Goal: Task Accomplishment & Management: Manage account settings

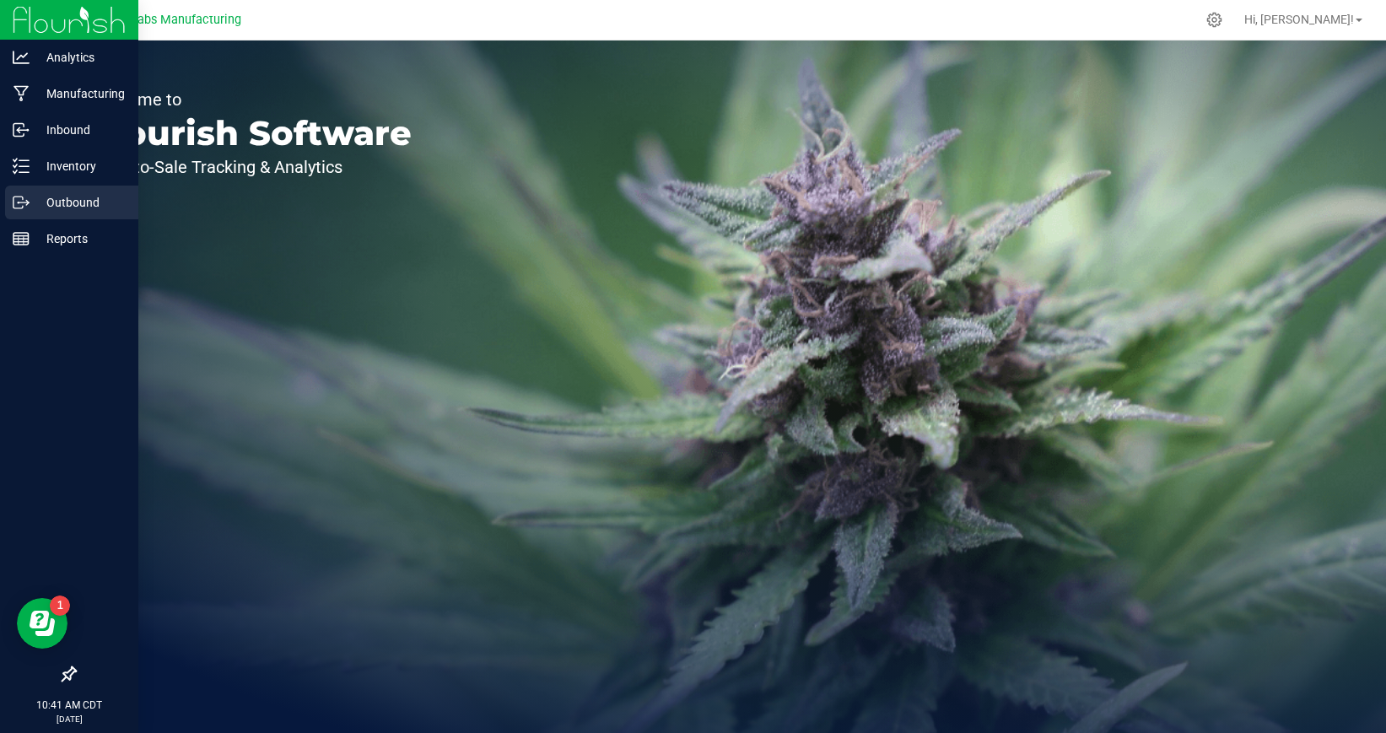
click at [30, 206] on p "Outbound" at bounding box center [80, 202] width 101 height 20
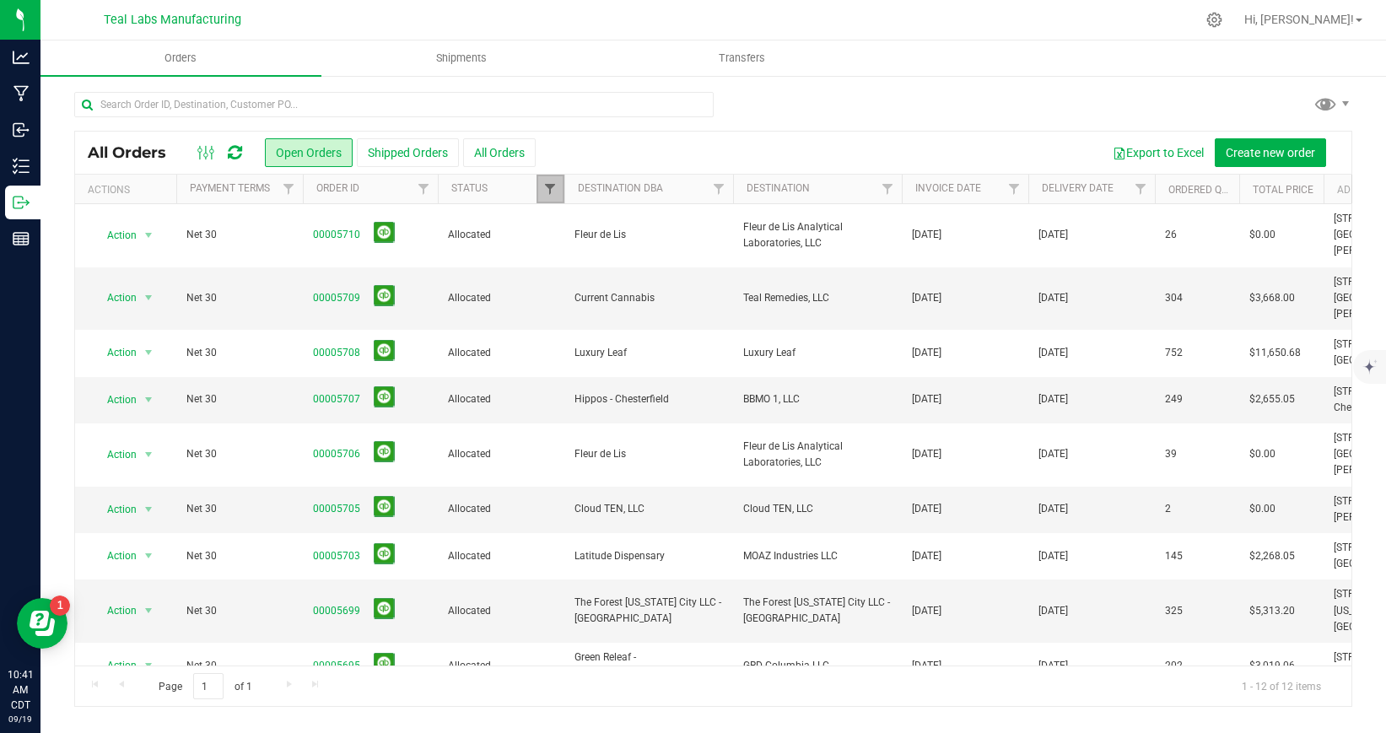
click at [547, 189] on span "Filter" at bounding box center [549, 188] width 13 height 13
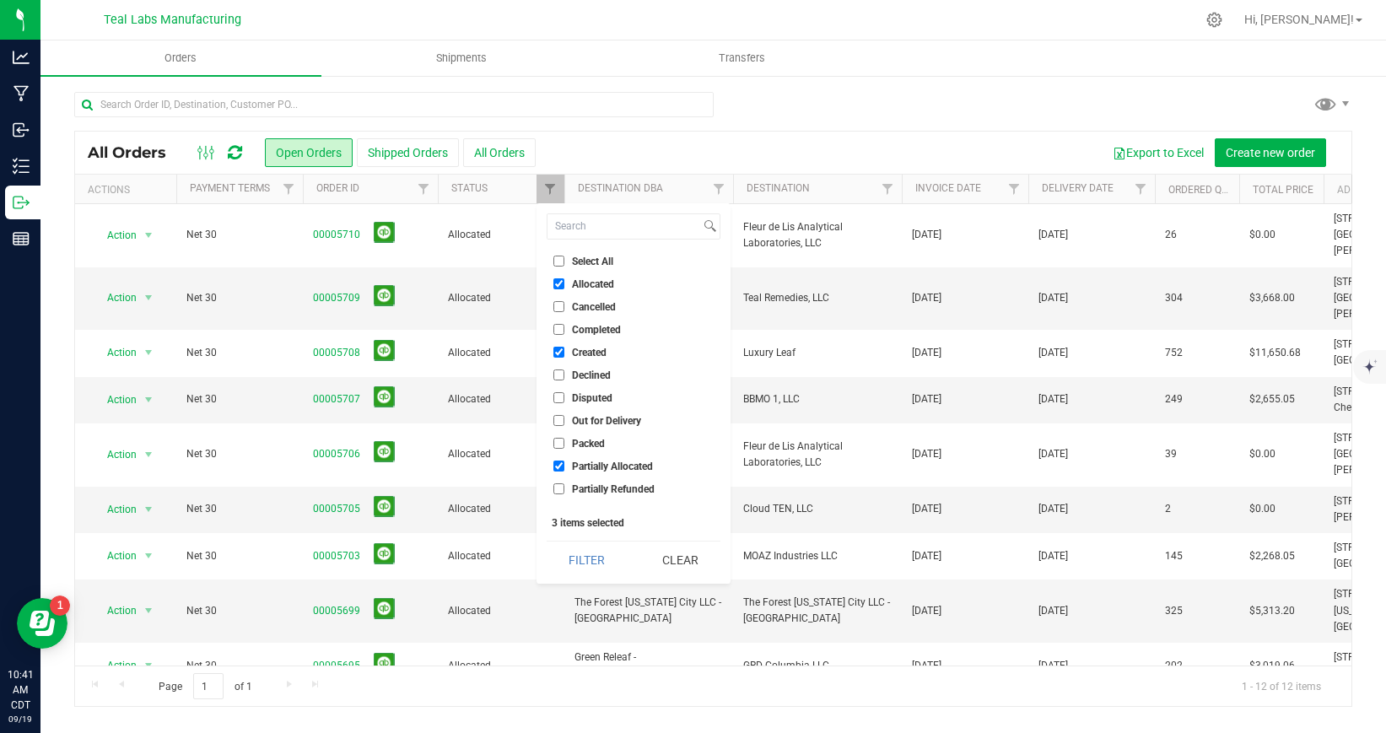
click at [559, 261] on input "Select All" at bounding box center [558, 261] width 11 height 11
checkbox input "true"
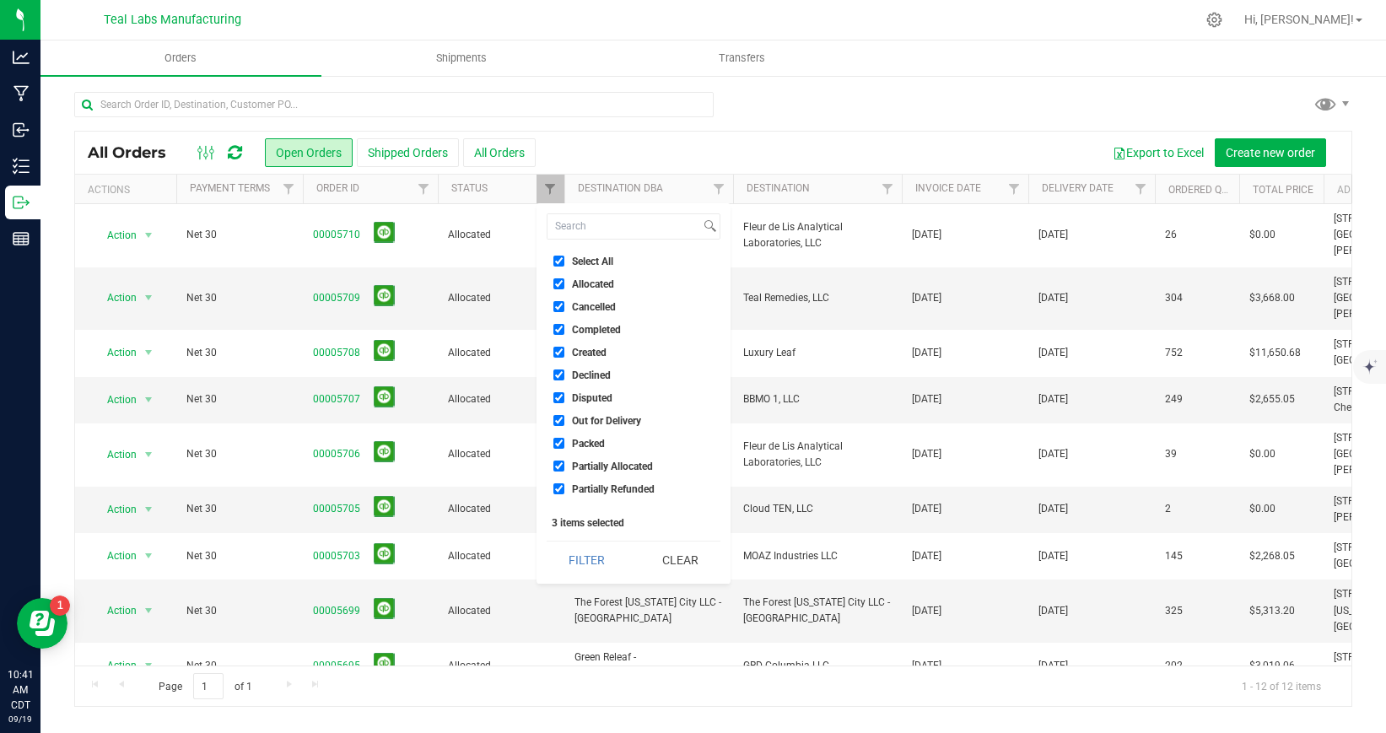
checkbox input "true"
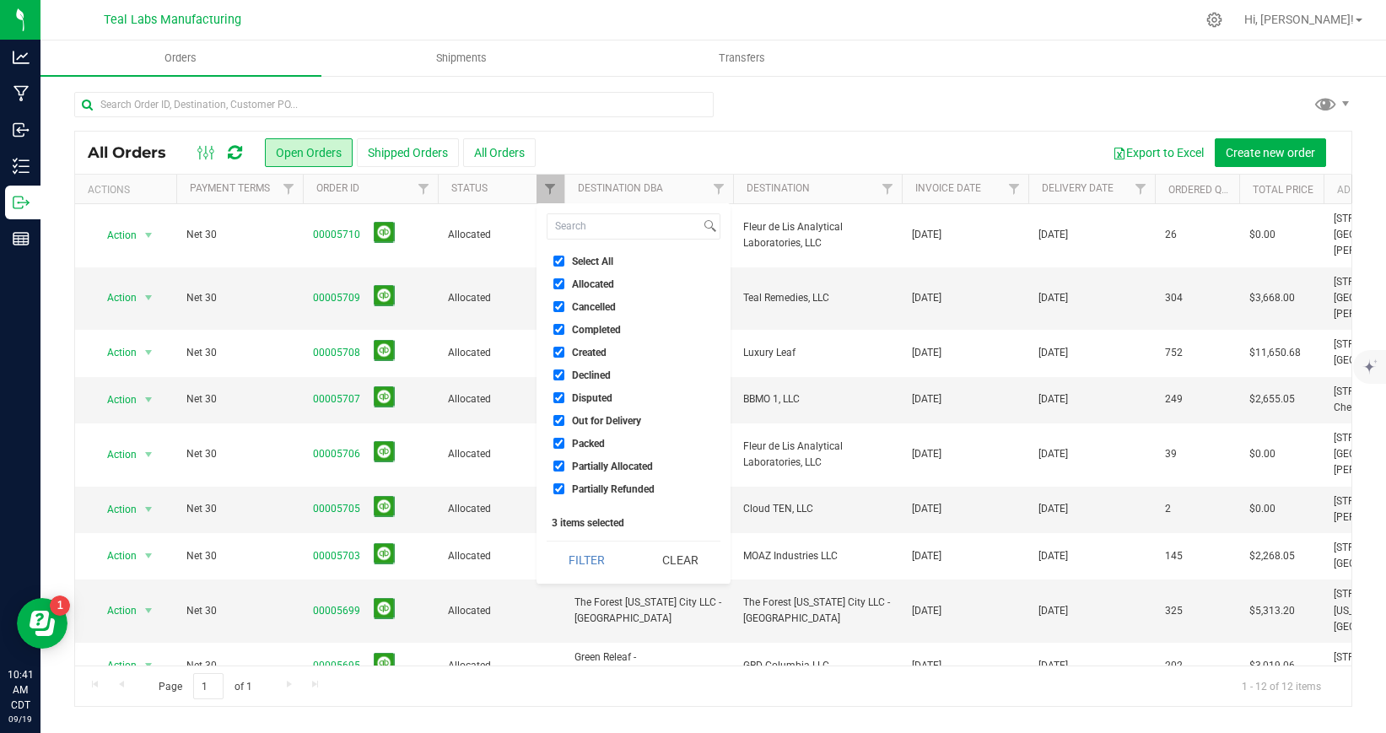
checkbox input "true"
click at [592, 569] on button "Filter" at bounding box center [587, 559] width 81 height 37
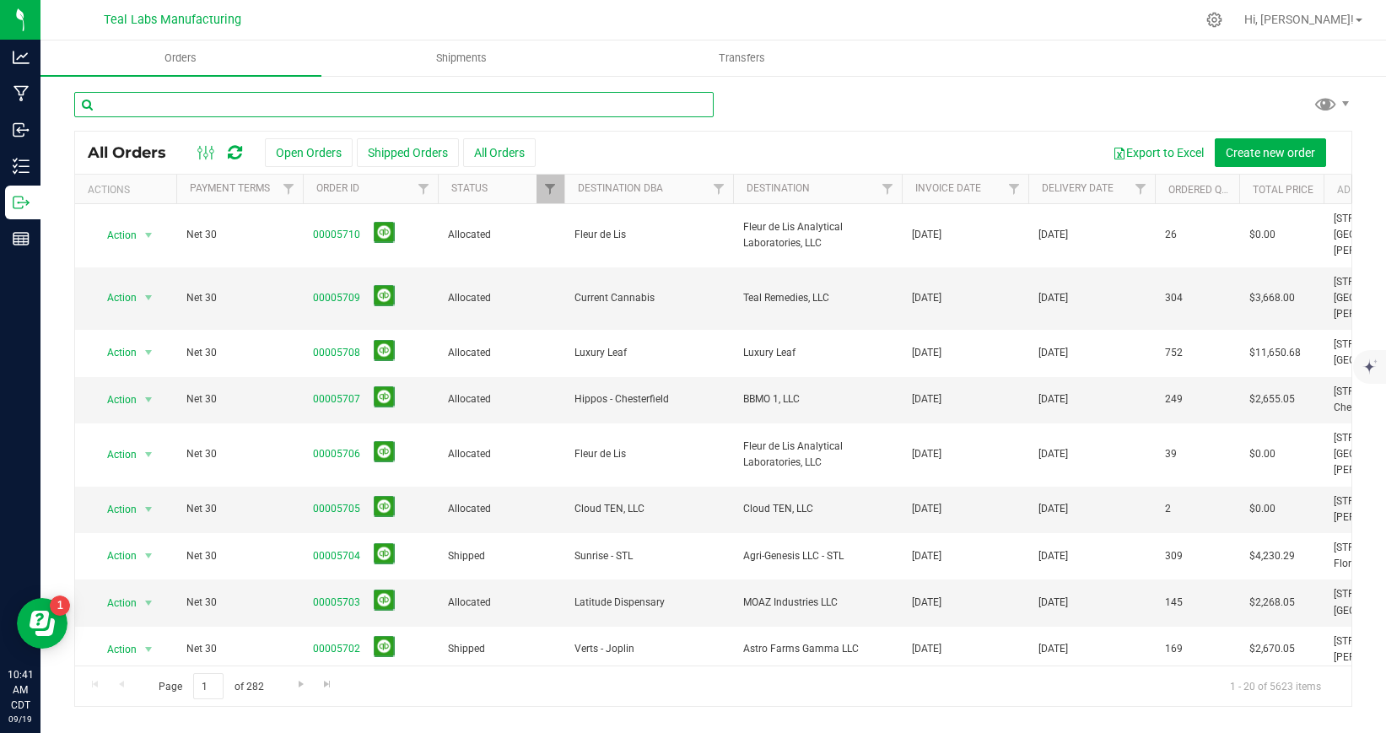
click at [315, 110] on input "text" at bounding box center [393, 104] width 639 height 25
type input "kind goods"
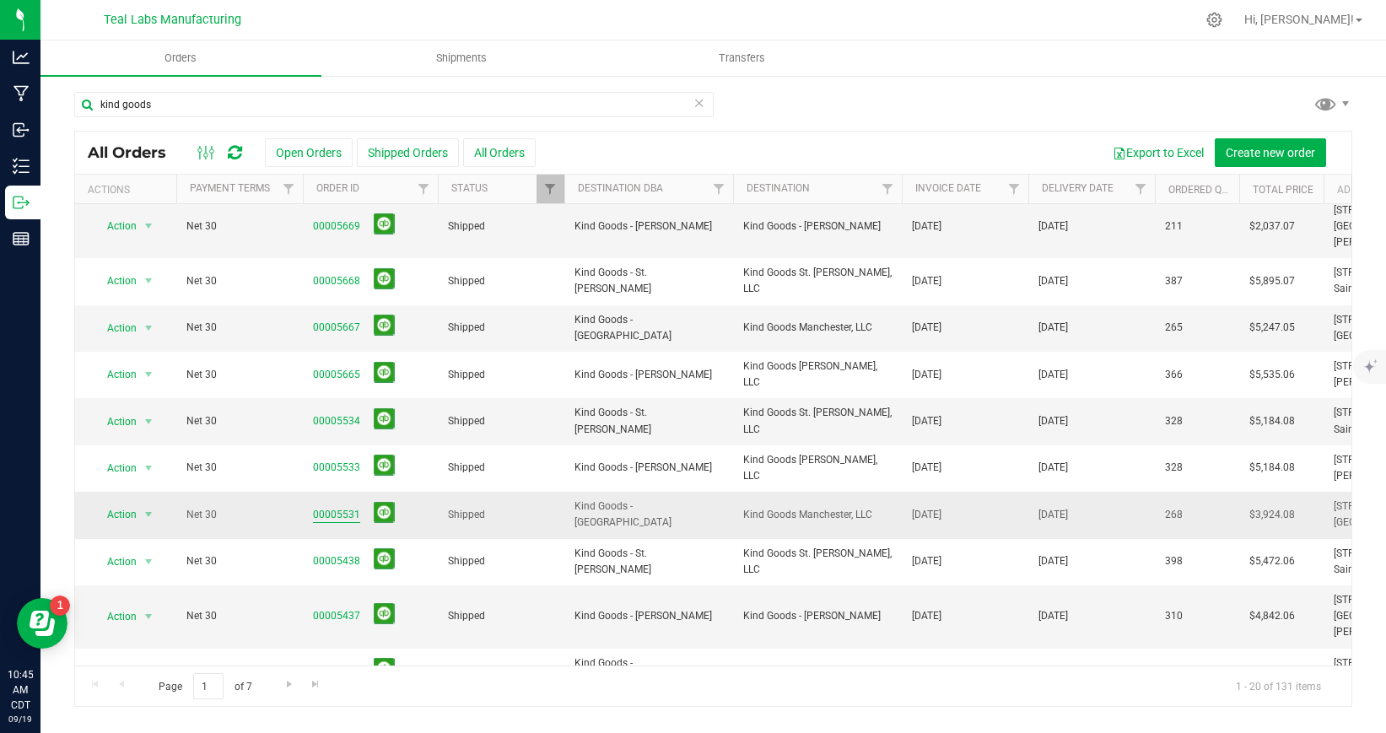
click at [352, 507] on link "00005531" at bounding box center [336, 515] width 47 height 16
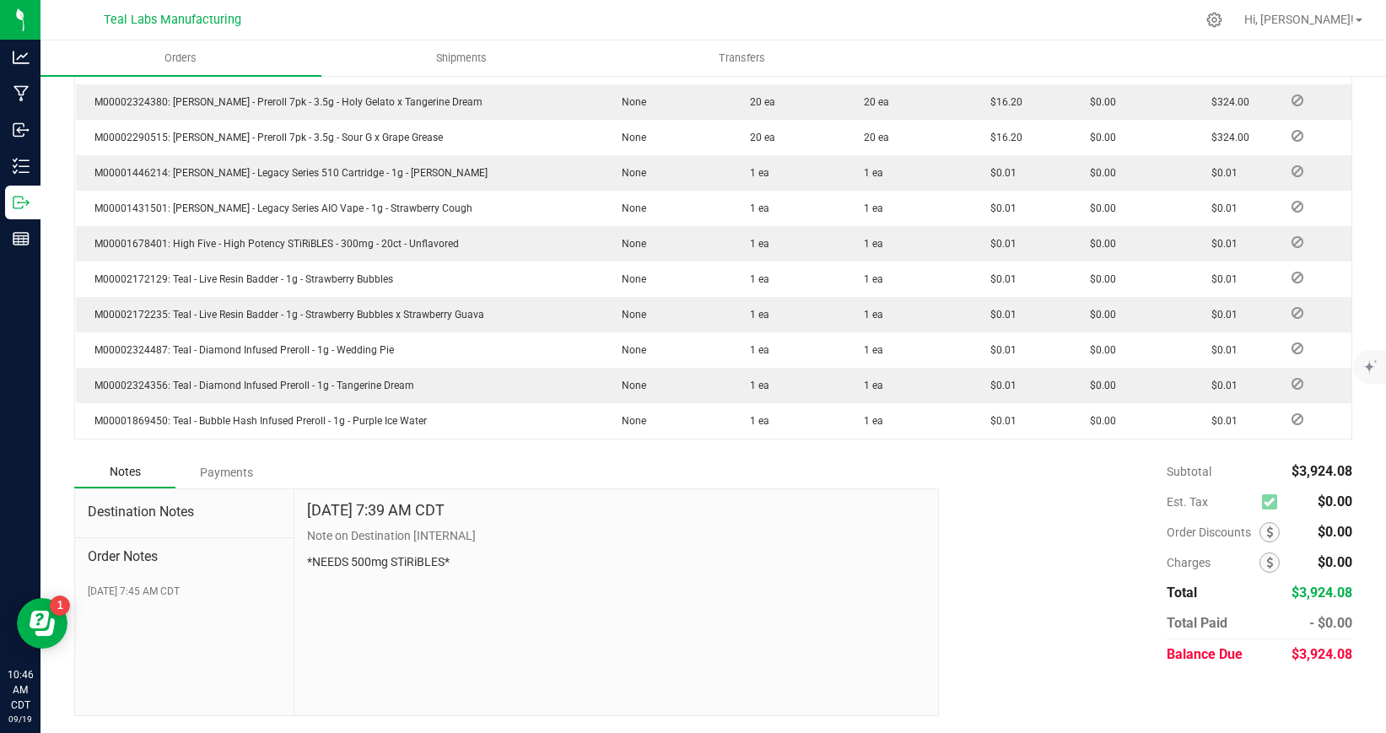
click at [234, 471] on div "Payments" at bounding box center [225, 472] width 101 height 30
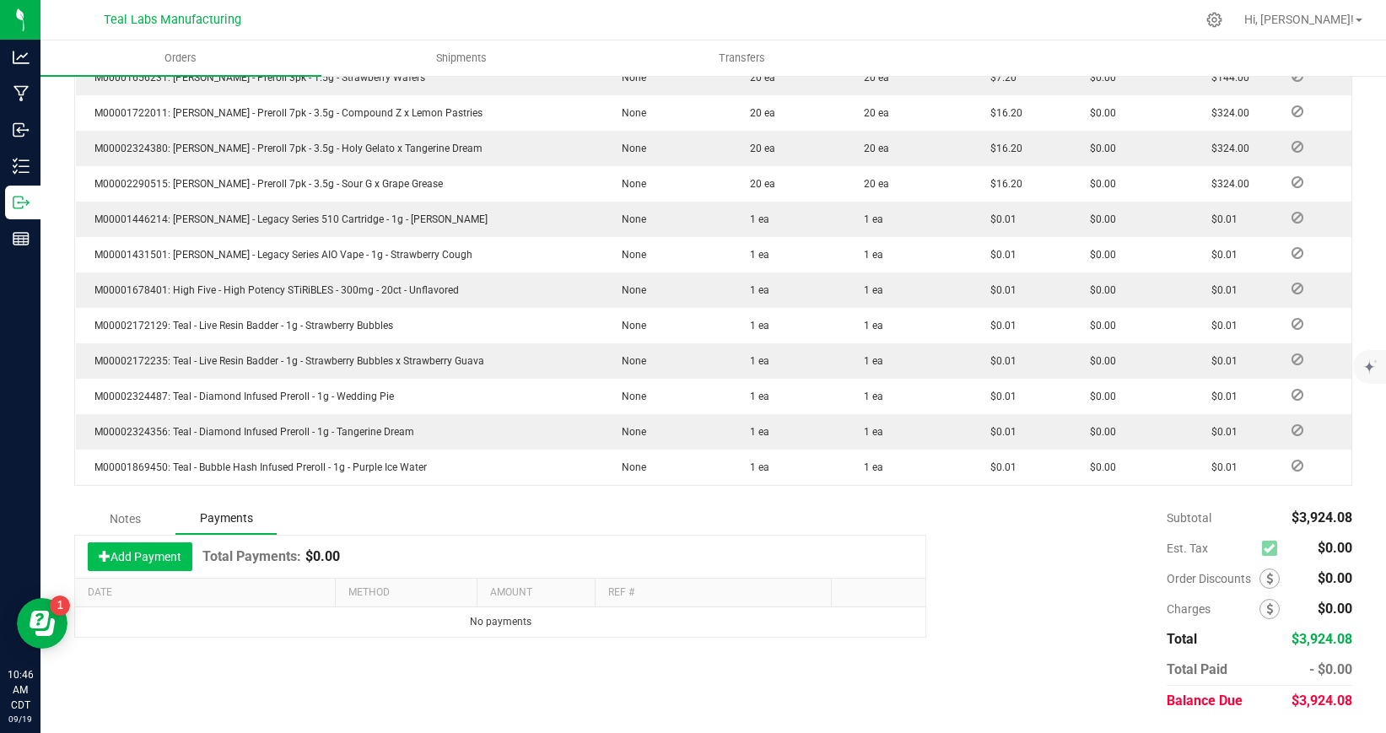
click at [160, 559] on button "Add Payment" at bounding box center [140, 556] width 105 height 29
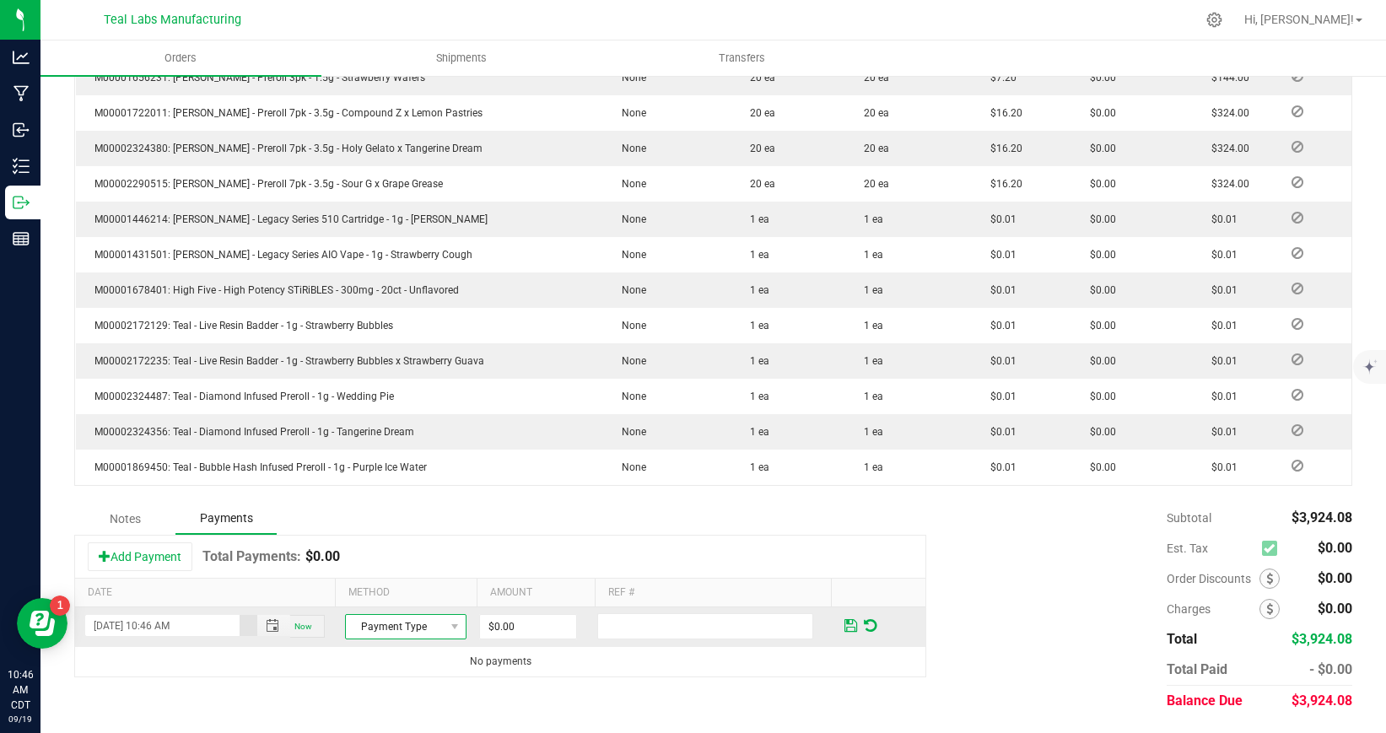
click at [415, 623] on span "Payment Type" at bounding box center [395, 627] width 99 height 24
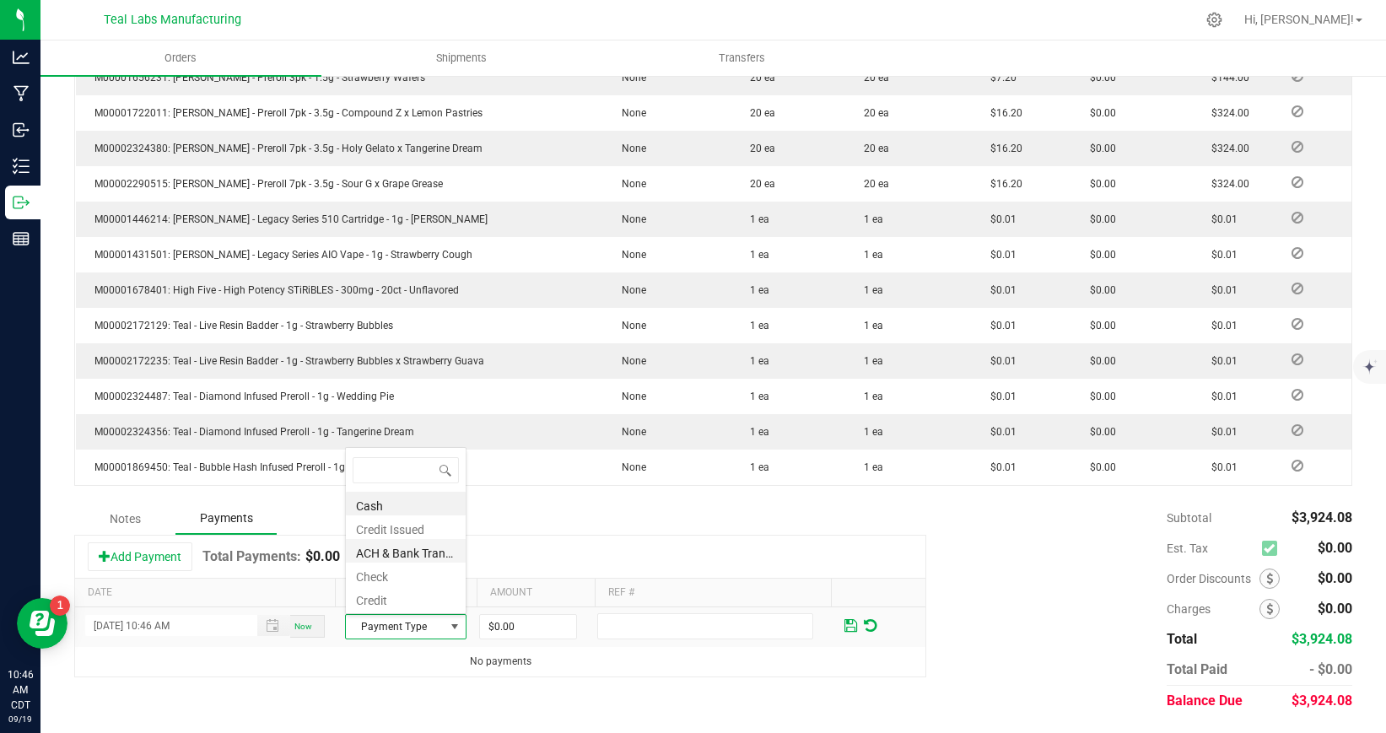
click at [413, 550] on li "ACH & Bank Transfer" at bounding box center [406, 551] width 120 height 24
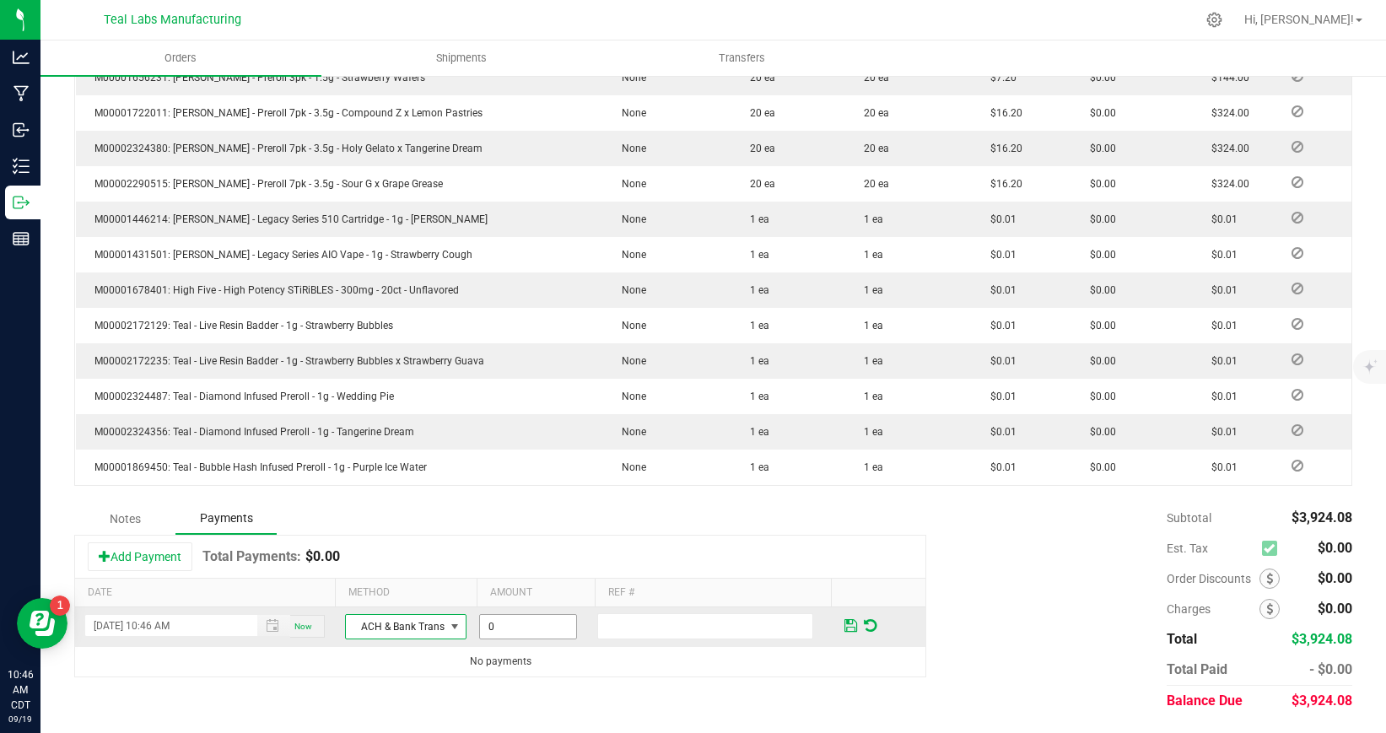
click at [551, 626] on input "0" at bounding box center [528, 627] width 96 height 24
type input "$3,924.08"
click at [849, 627] on span at bounding box center [850, 625] width 13 height 15
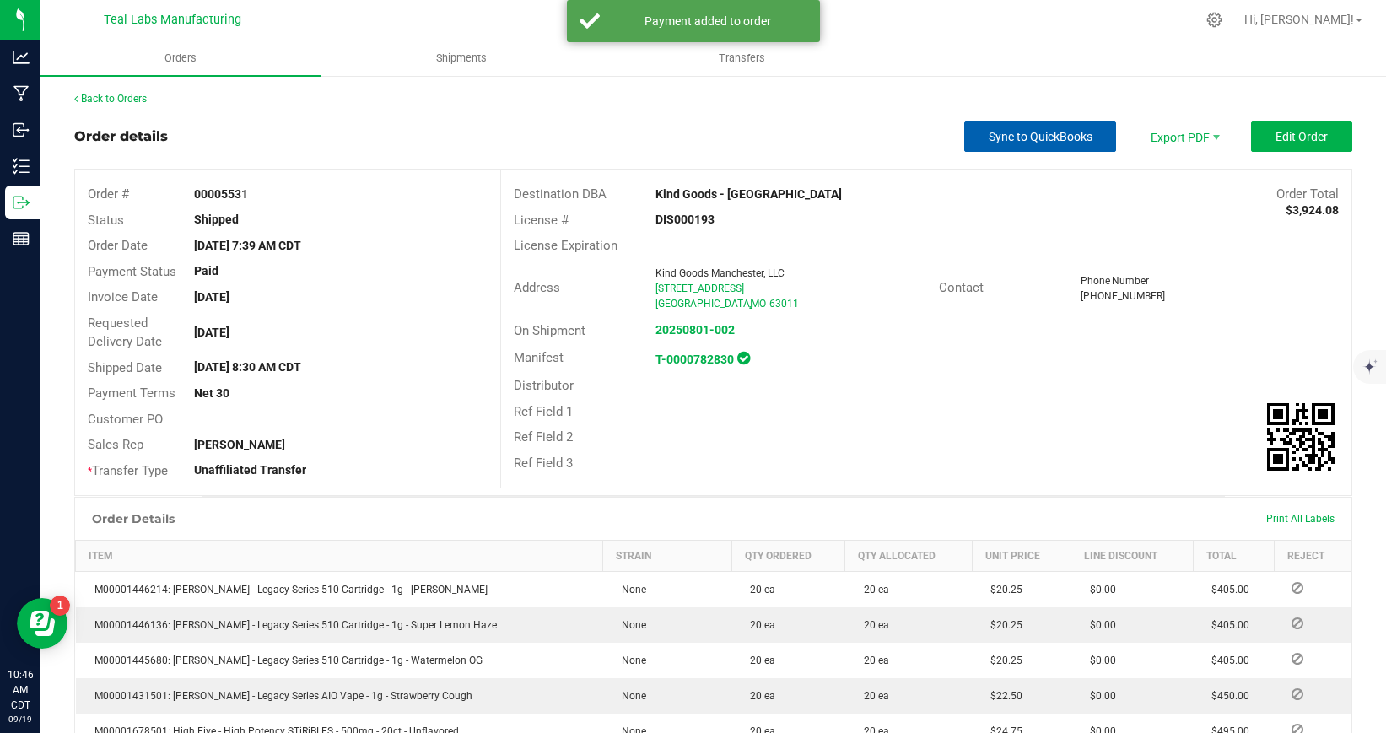
click at [1083, 132] on span "Sync to QuickBooks" at bounding box center [1040, 136] width 104 height 13
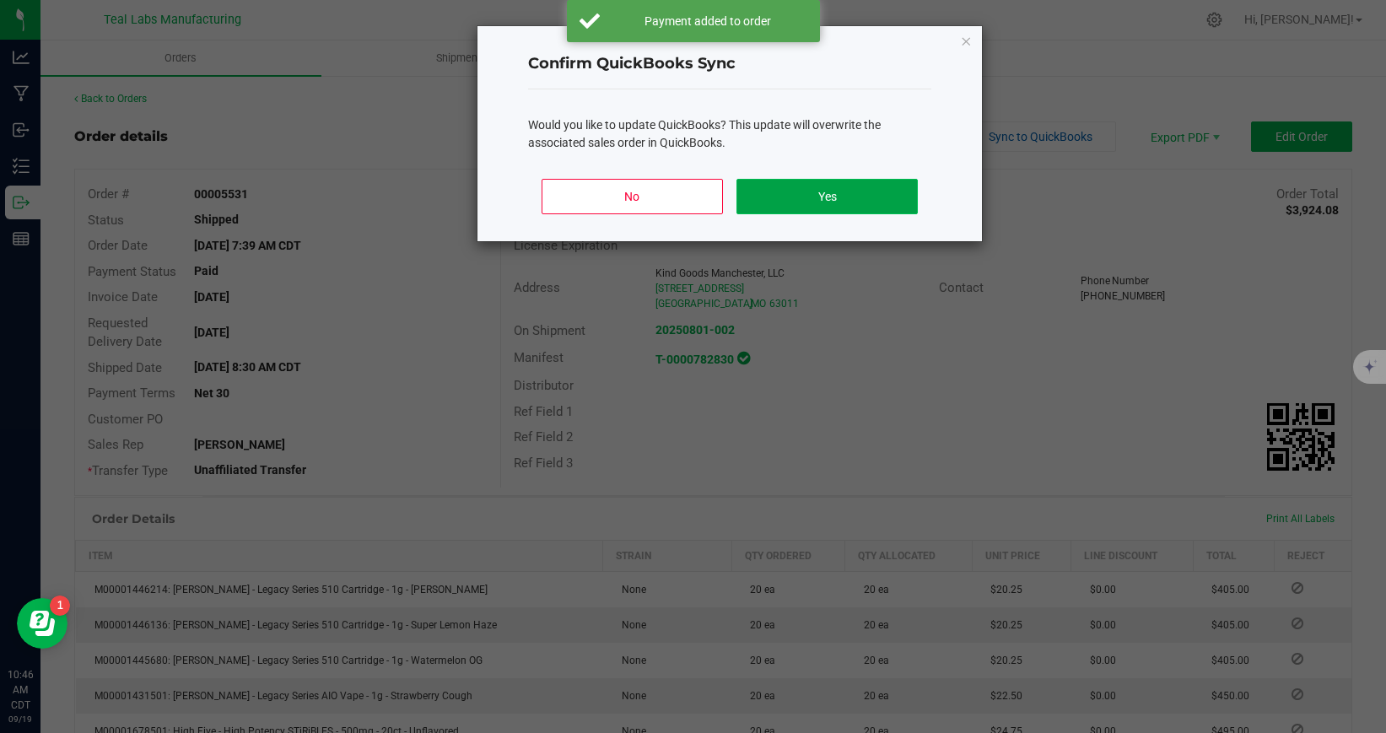
click at [875, 193] on button "Yes" at bounding box center [826, 196] width 181 height 35
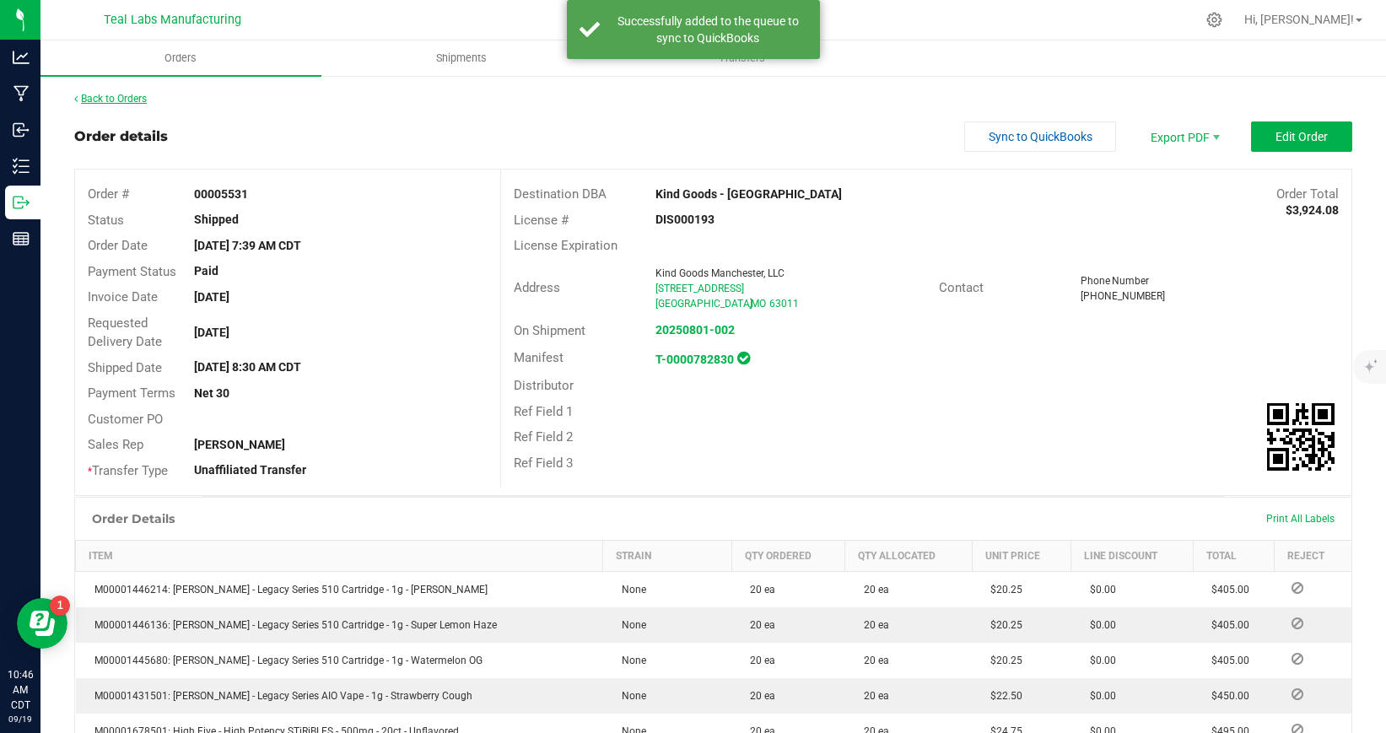
click at [132, 96] on link "Back to Orders" at bounding box center [110, 99] width 73 height 12
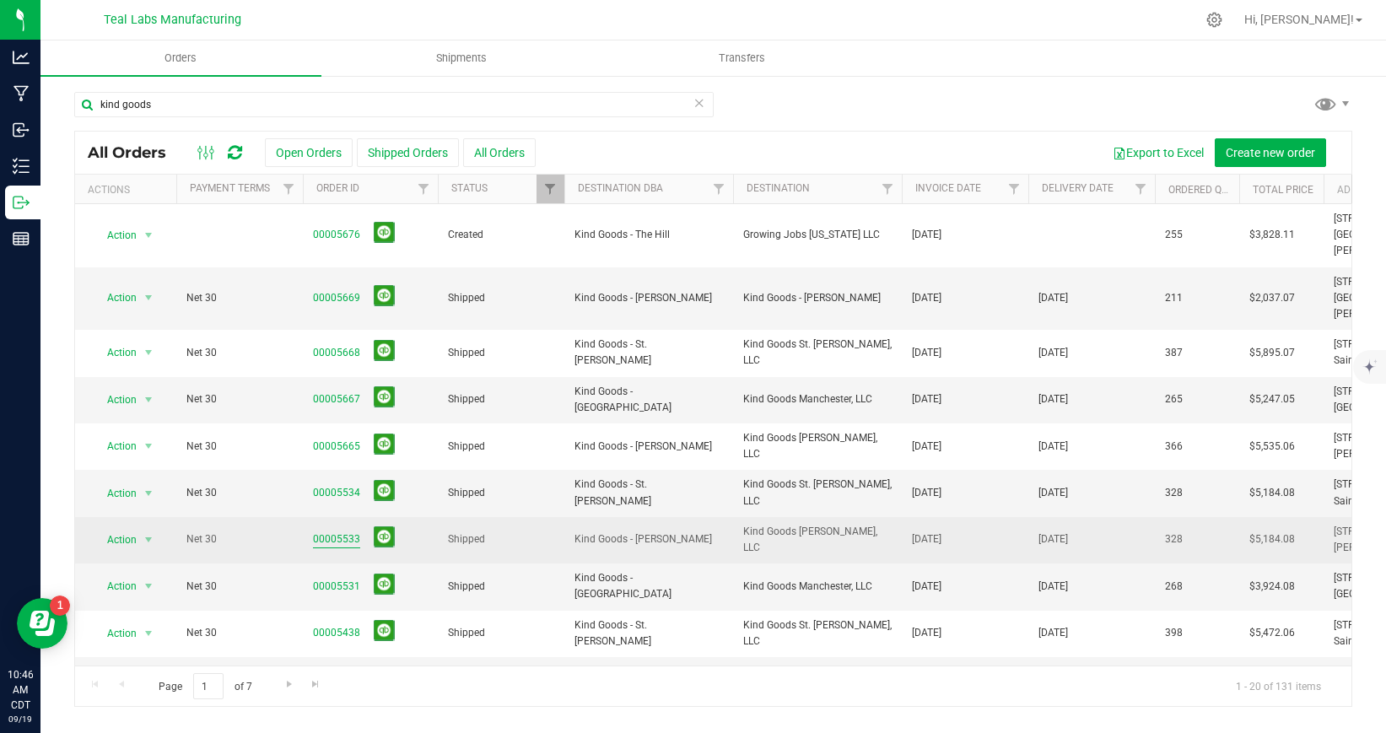
click at [352, 531] on link "00005533" at bounding box center [336, 539] width 47 height 16
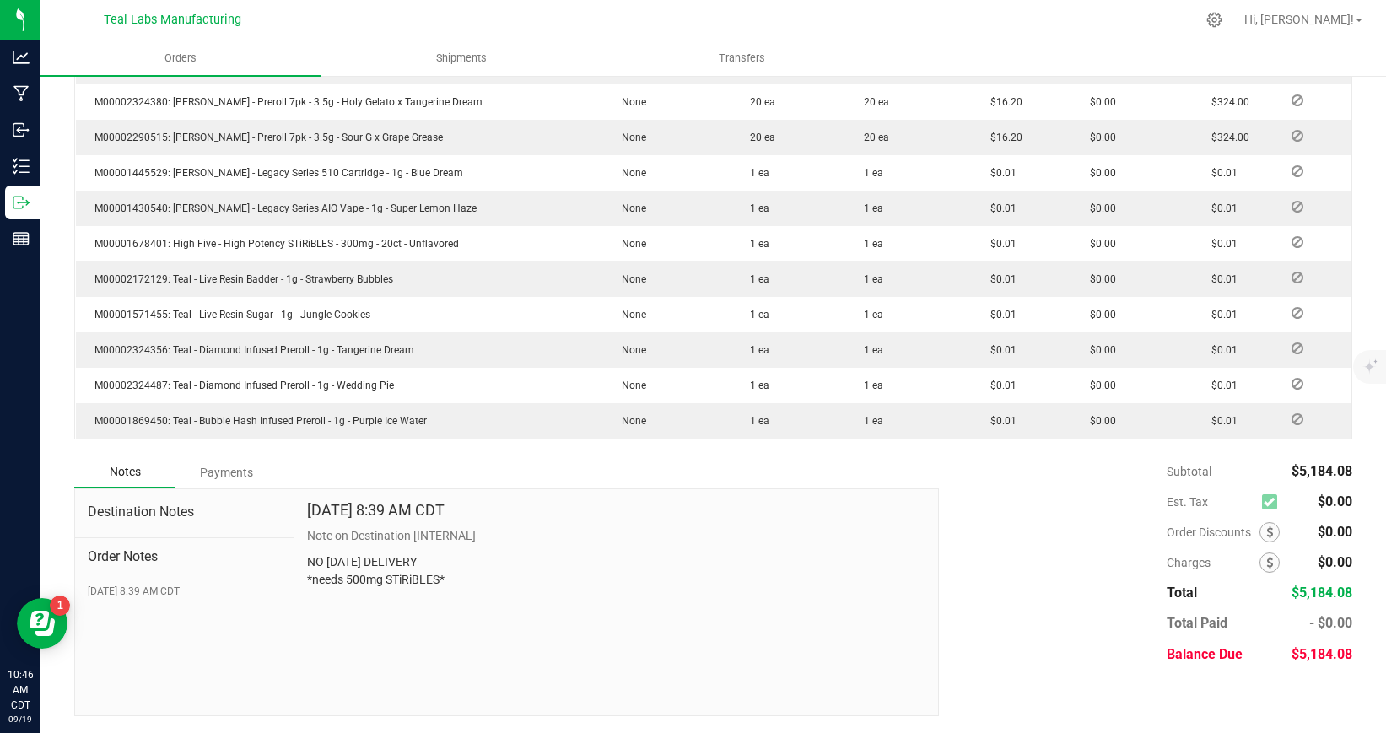
click at [236, 471] on div "Payments" at bounding box center [225, 472] width 101 height 30
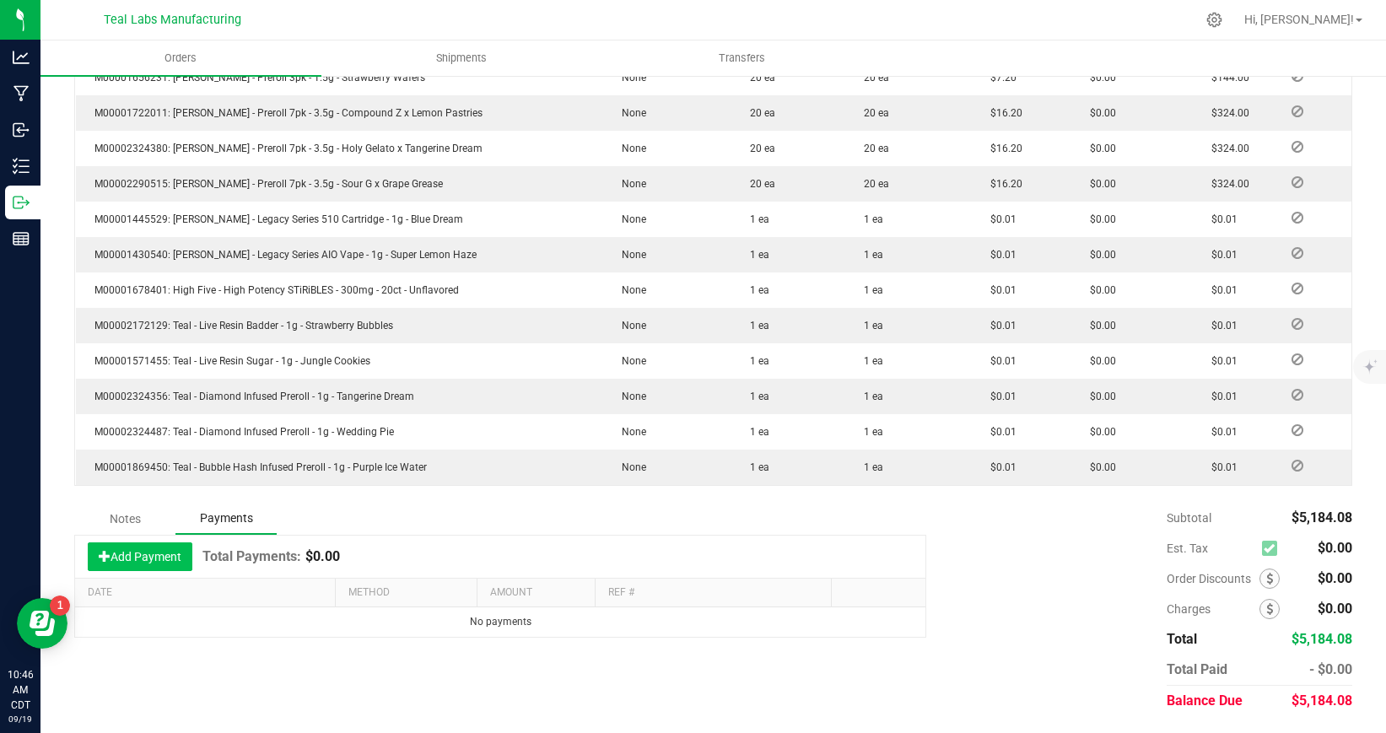
click at [150, 560] on button "Add Payment" at bounding box center [140, 556] width 105 height 29
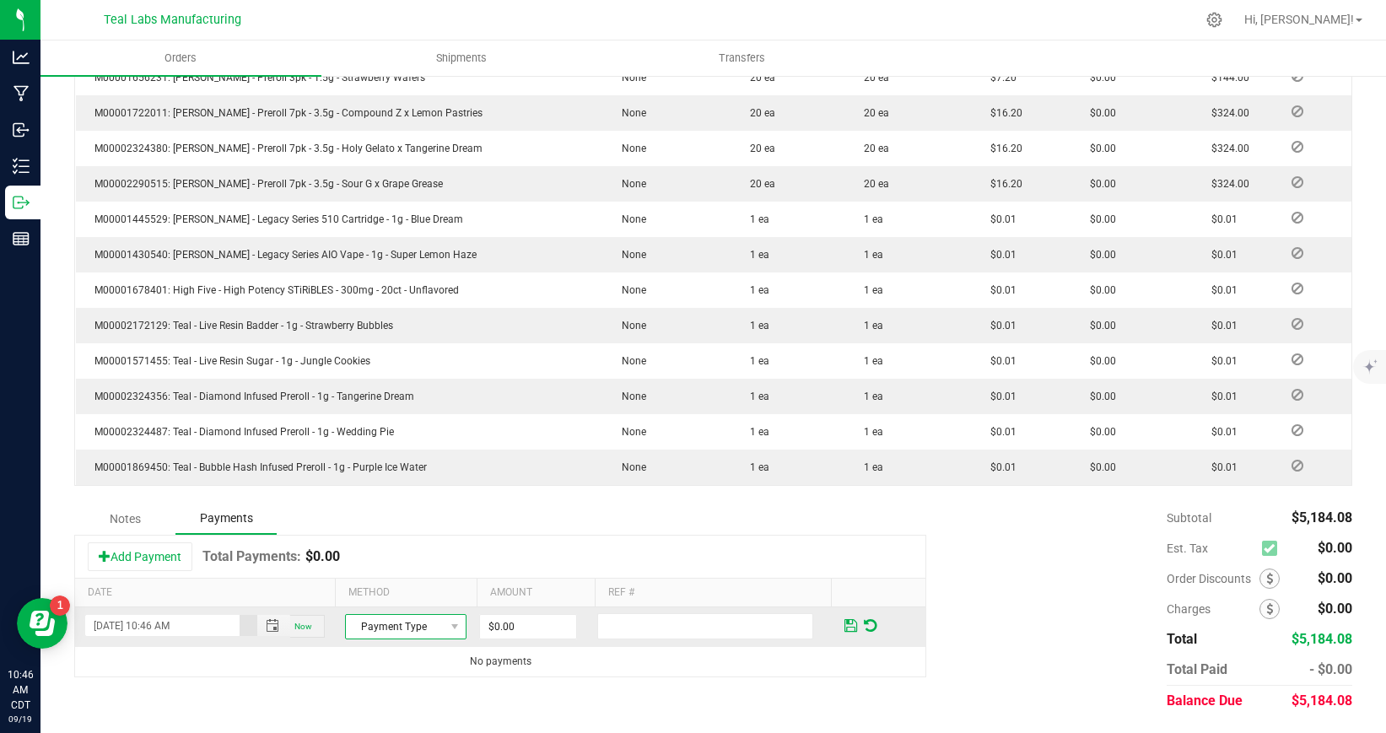
click at [425, 623] on span "Payment Type" at bounding box center [395, 627] width 99 height 24
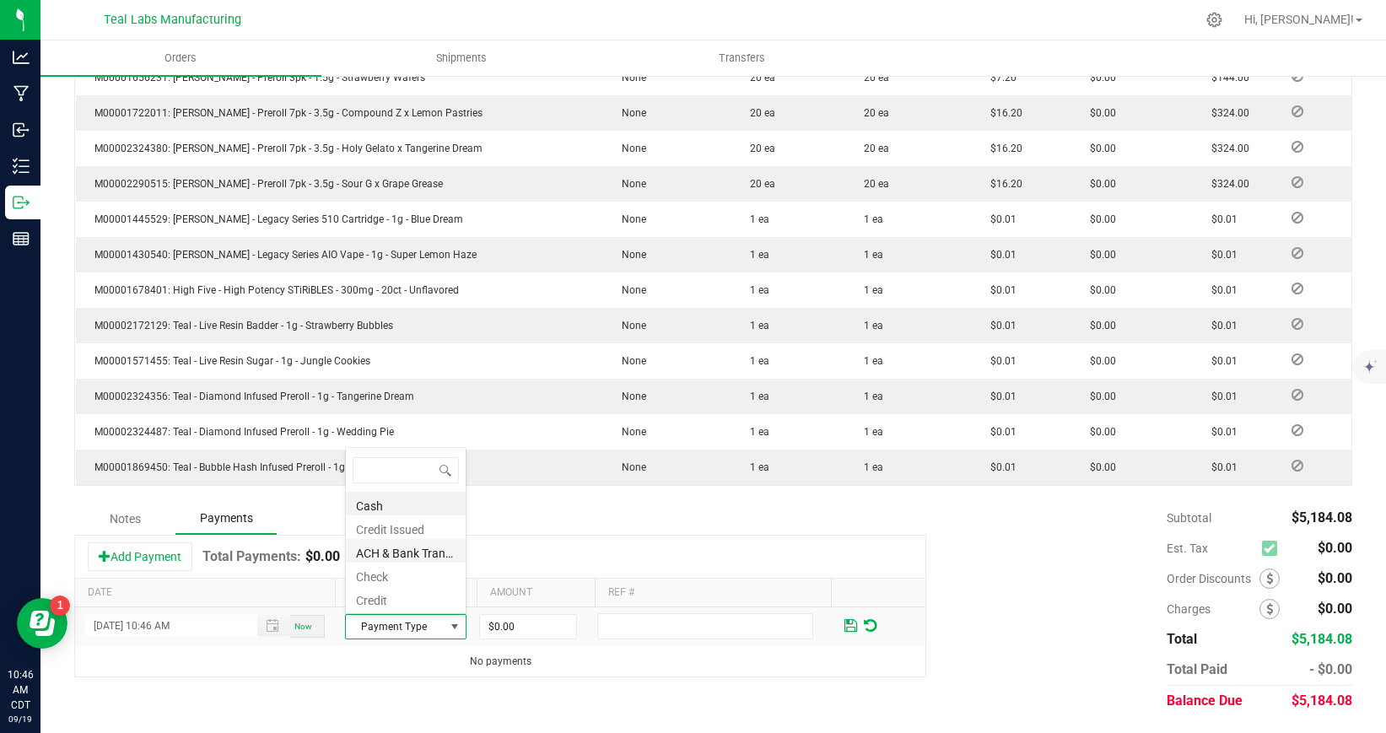
click at [429, 557] on li "ACH & Bank Transfer" at bounding box center [406, 551] width 120 height 24
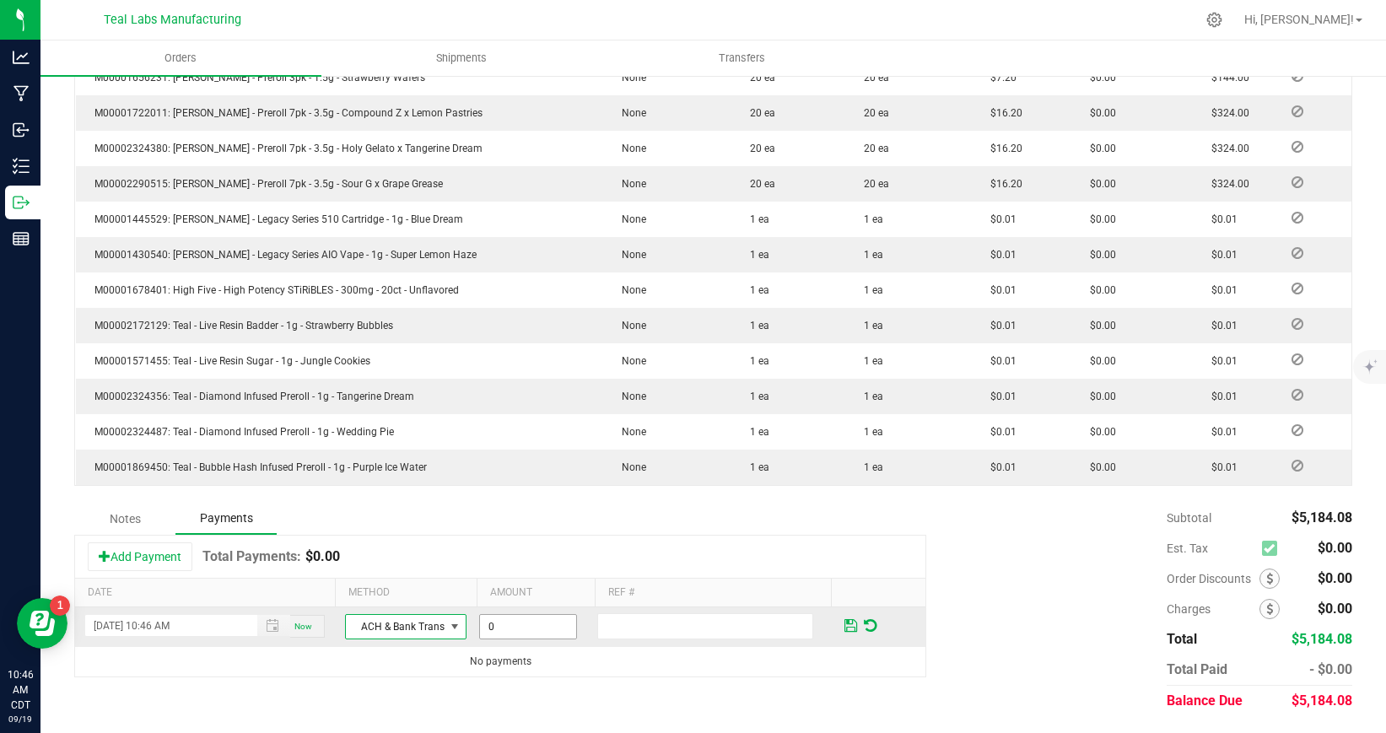
click at [518, 622] on input "0" at bounding box center [528, 627] width 96 height 24
type input "$5,184.08"
click at [847, 625] on span at bounding box center [850, 625] width 13 height 15
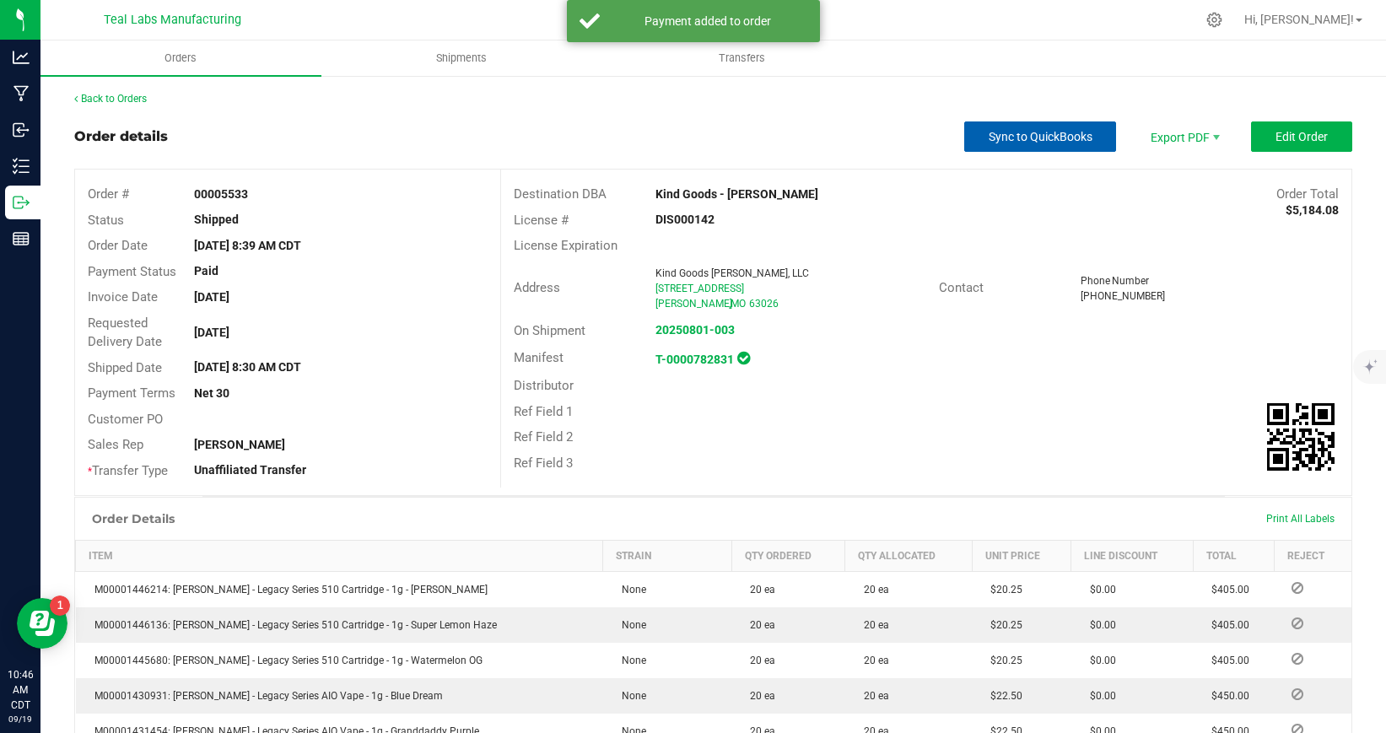
click at [1053, 134] on span "Sync to QuickBooks" at bounding box center [1040, 136] width 104 height 13
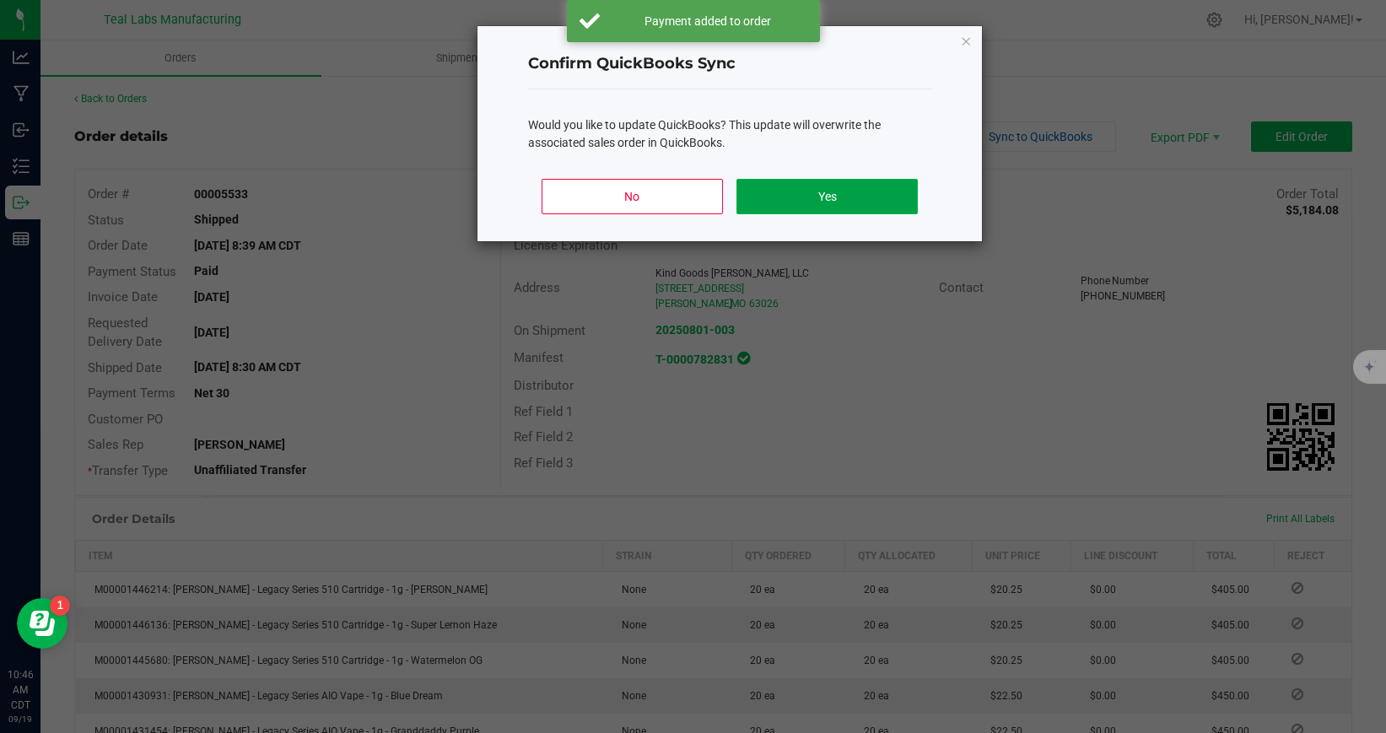
click at [874, 182] on button "Yes" at bounding box center [826, 196] width 181 height 35
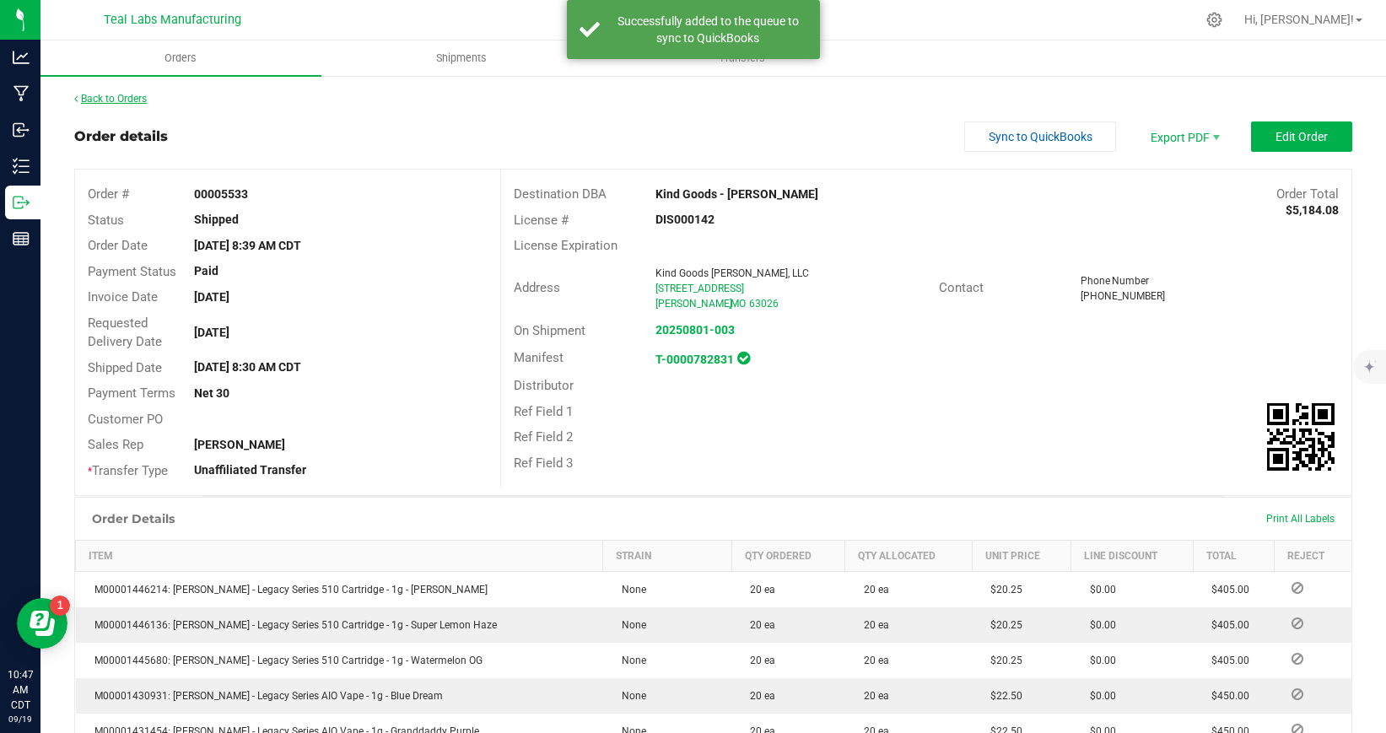
click at [125, 100] on link "Back to Orders" at bounding box center [110, 99] width 73 height 12
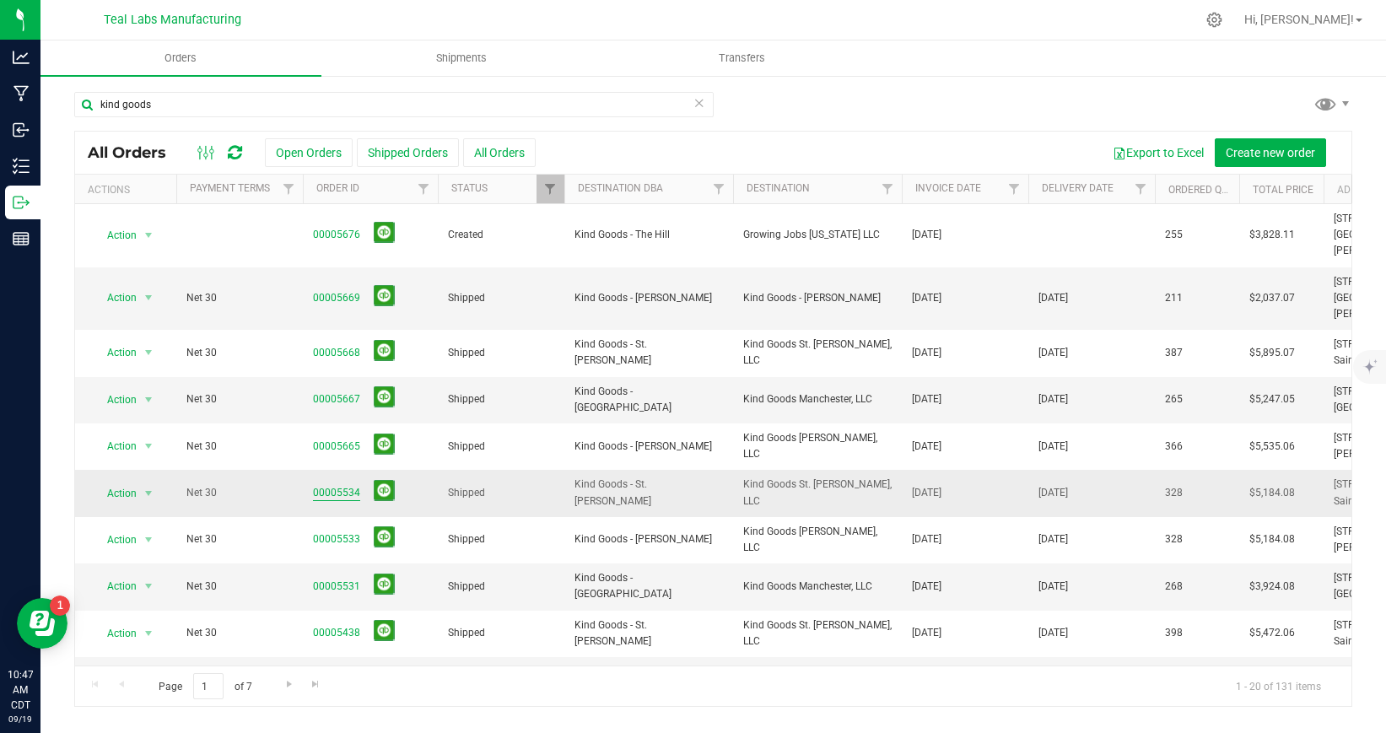
click at [336, 485] on link "00005534" at bounding box center [336, 493] width 47 height 16
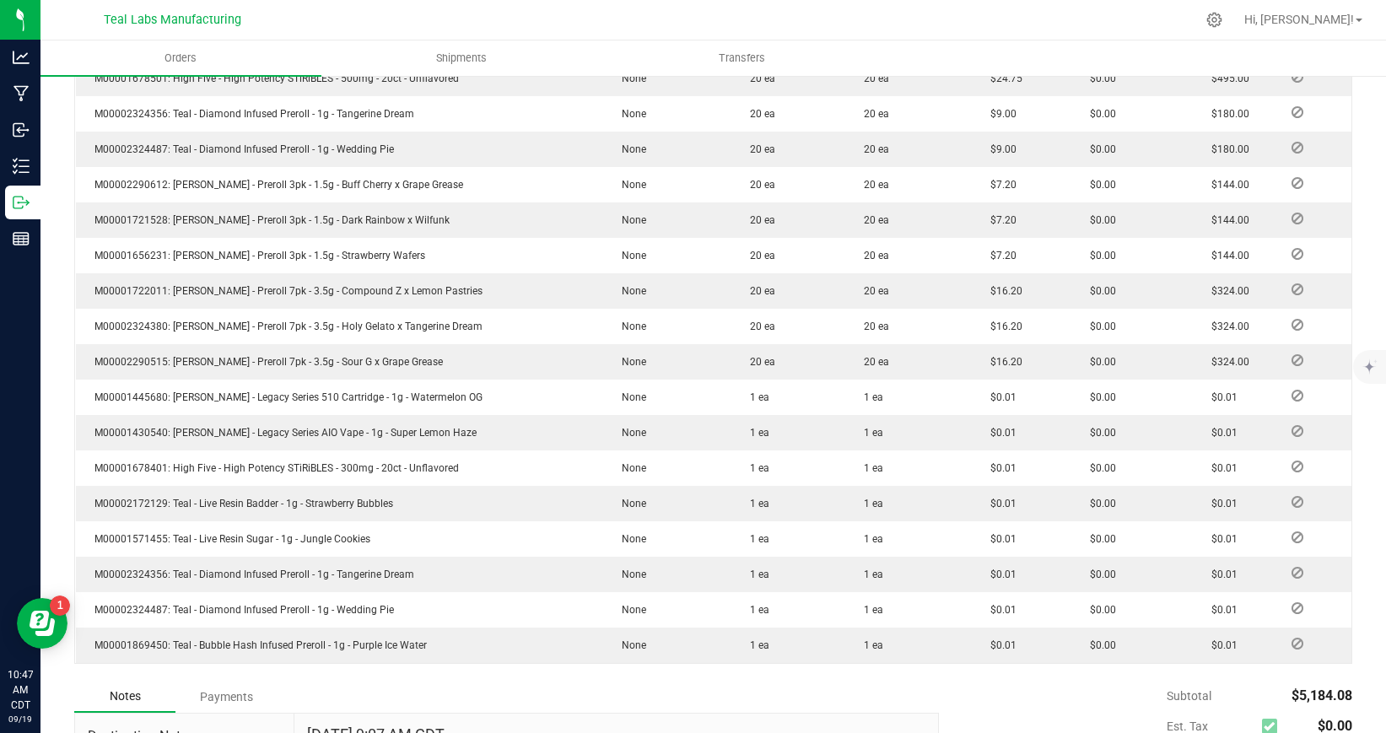
scroll to position [983, 0]
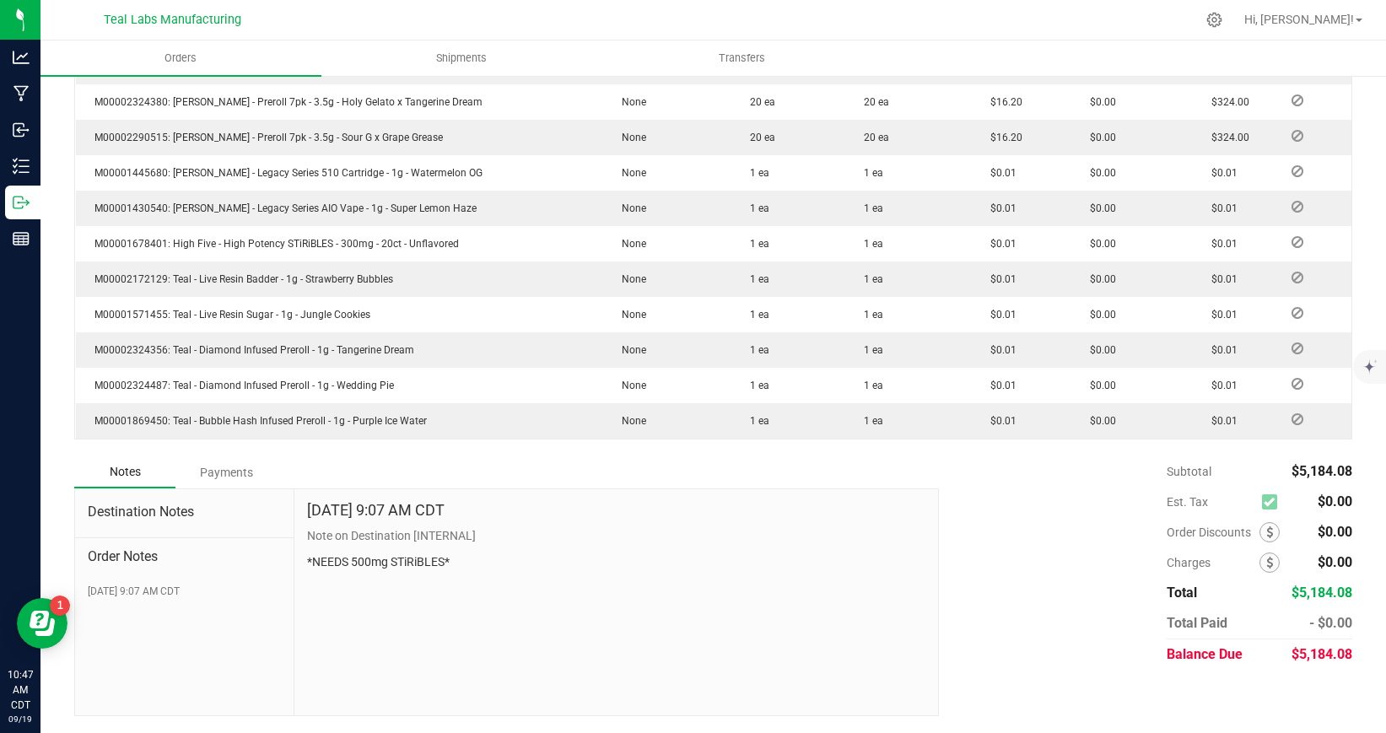
click at [240, 475] on div "Payments" at bounding box center [225, 472] width 101 height 30
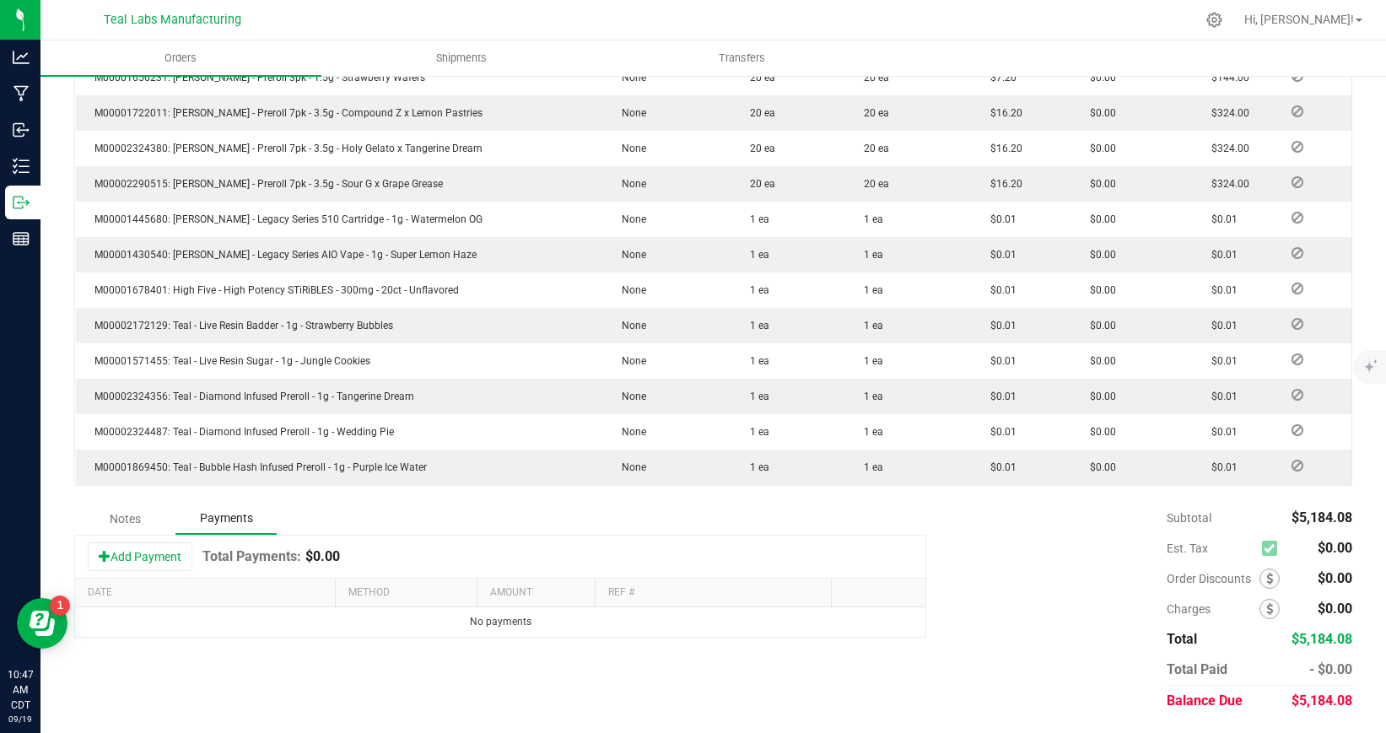
scroll to position [937, 0]
click at [168, 556] on button "Add Payment" at bounding box center [140, 556] width 105 height 29
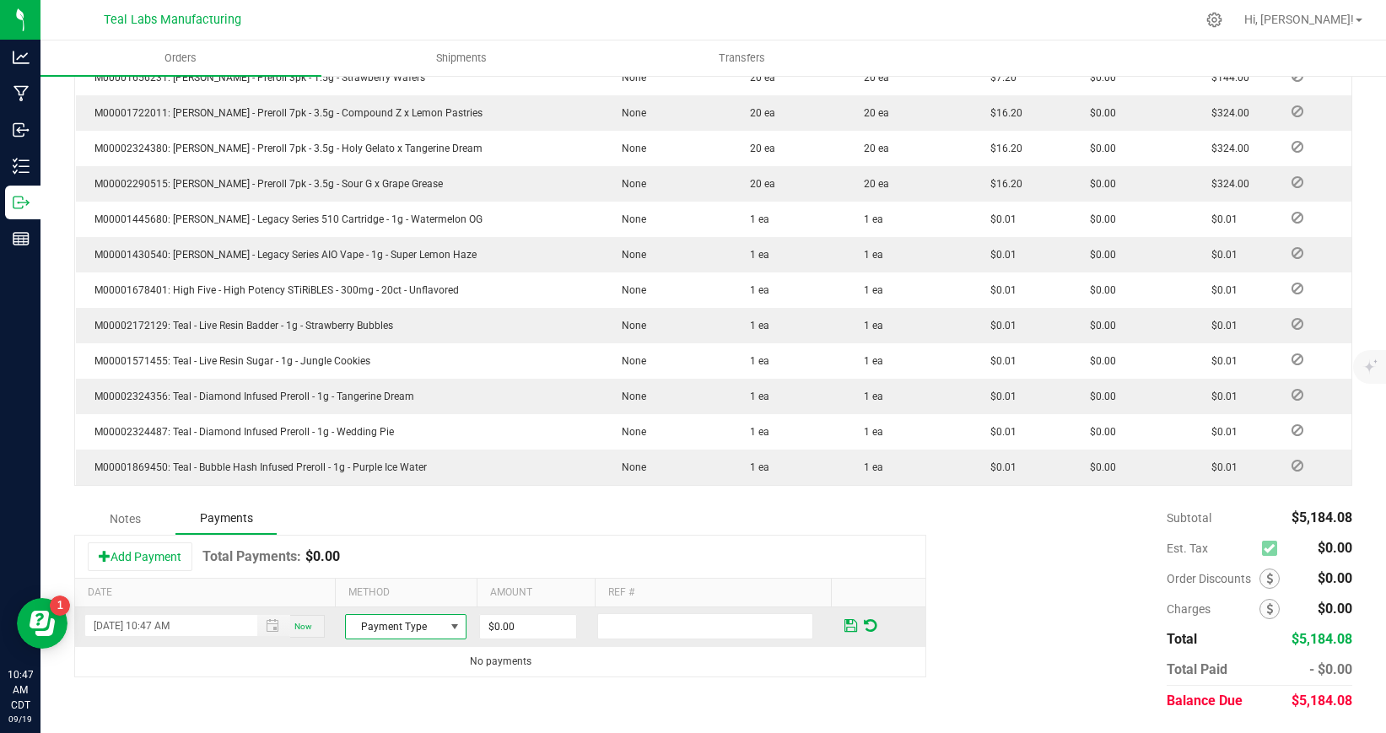
click at [370, 624] on span "Payment Type" at bounding box center [395, 627] width 99 height 24
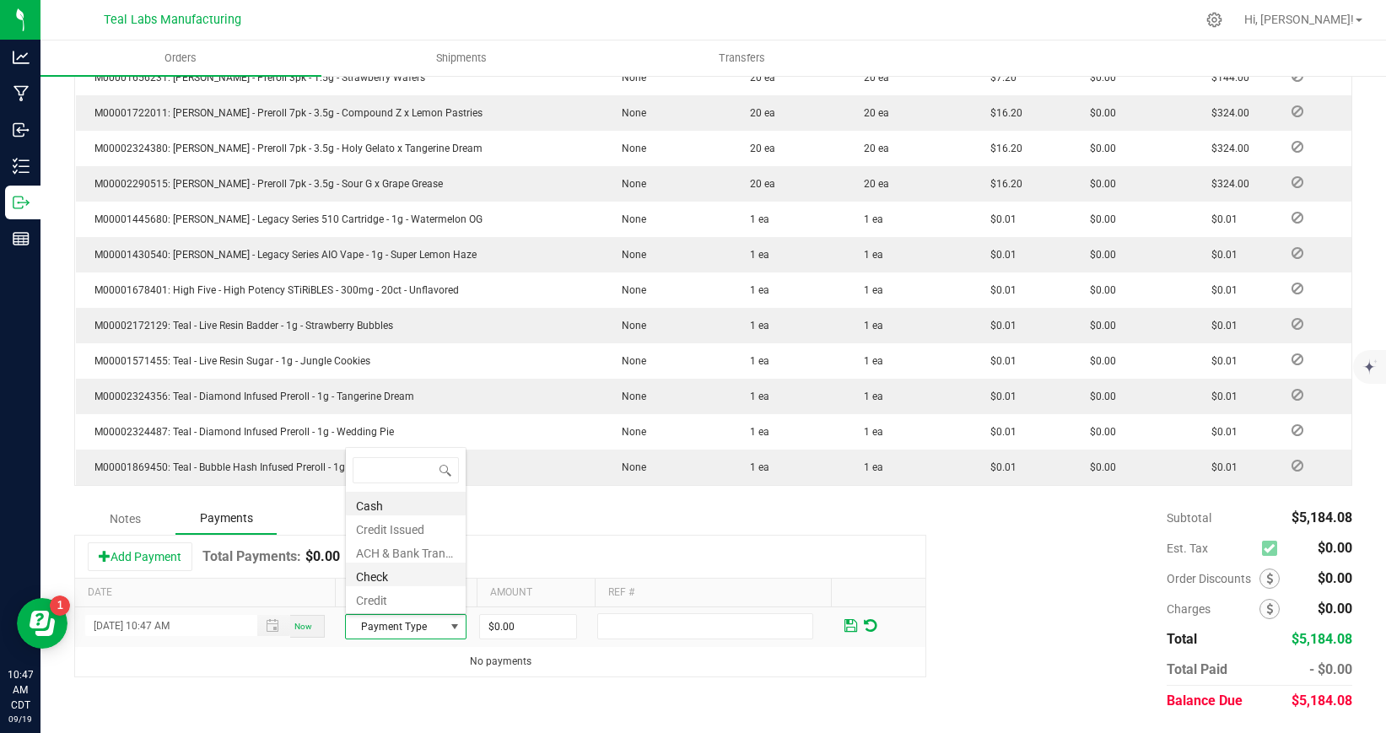
scroll to position [25, 121]
click at [393, 549] on li "ACH & Bank Transfer" at bounding box center [406, 551] width 120 height 24
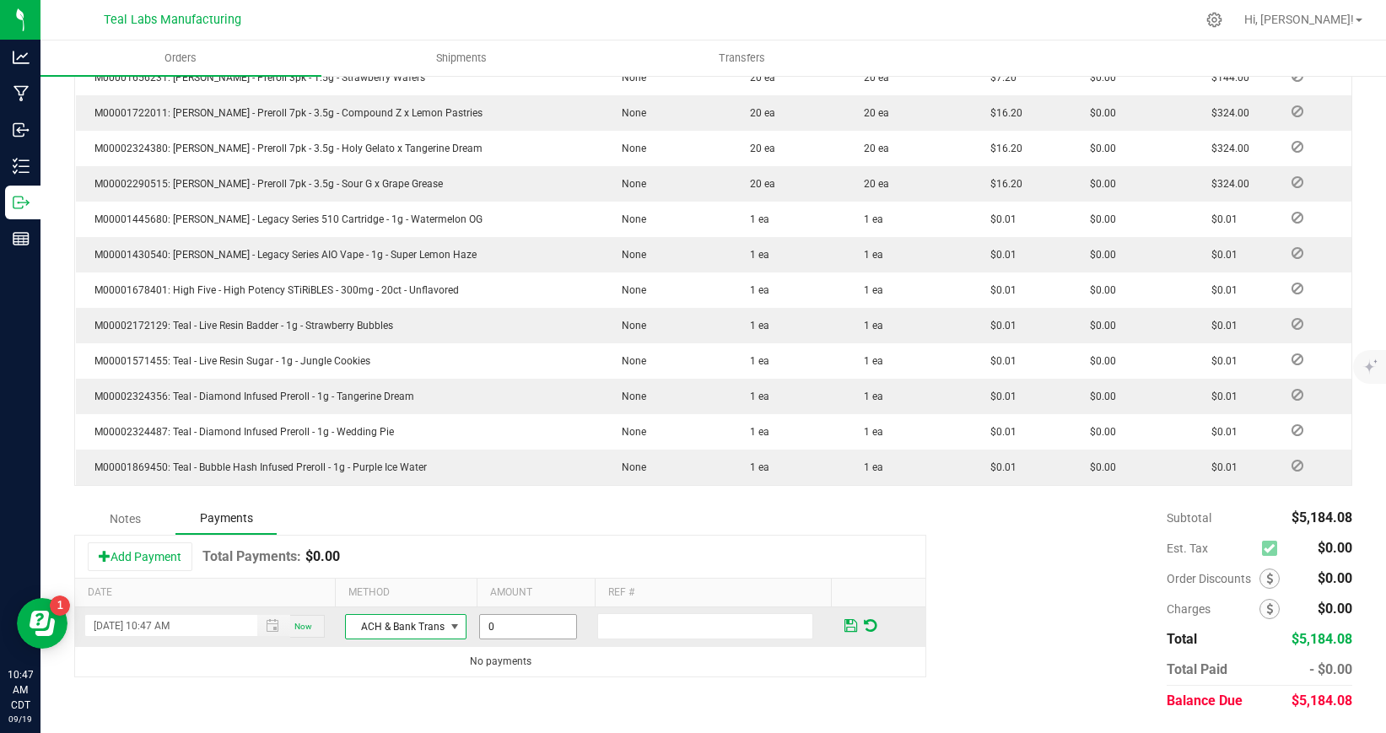
click at [524, 625] on input "0" at bounding box center [528, 627] width 96 height 24
type input "$5,184.08"
click at [850, 627] on span at bounding box center [850, 625] width 13 height 15
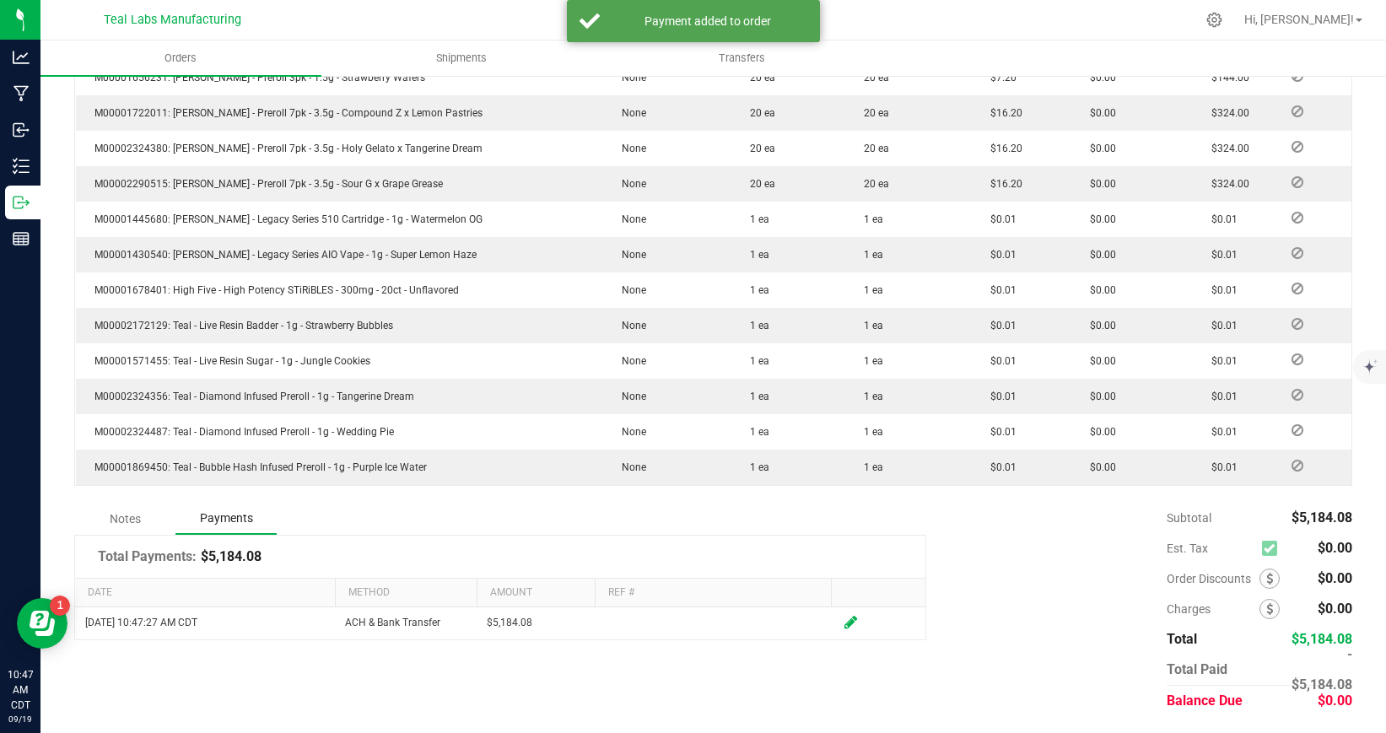
scroll to position [0, 0]
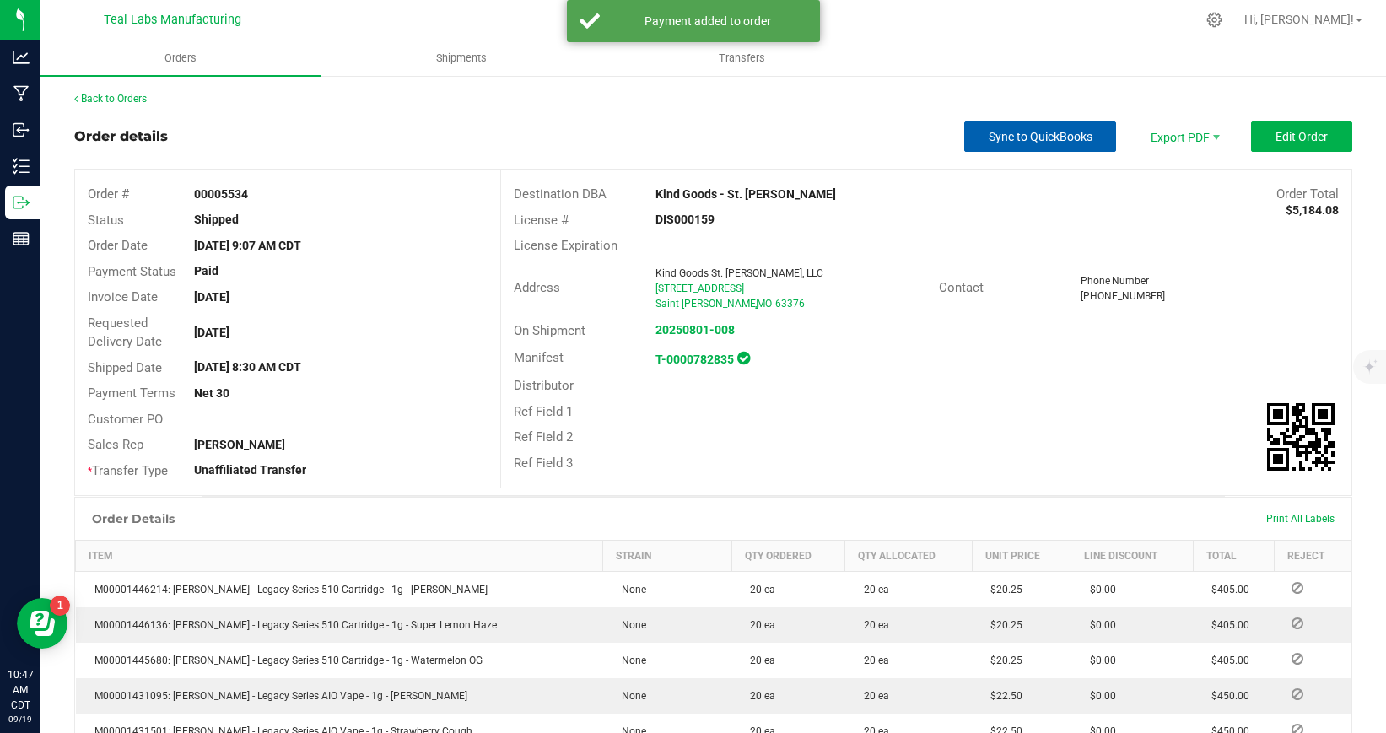
click at [1073, 132] on span "Sync to QuickBooks" at bounding box center [1040, 136] width 104 height 13
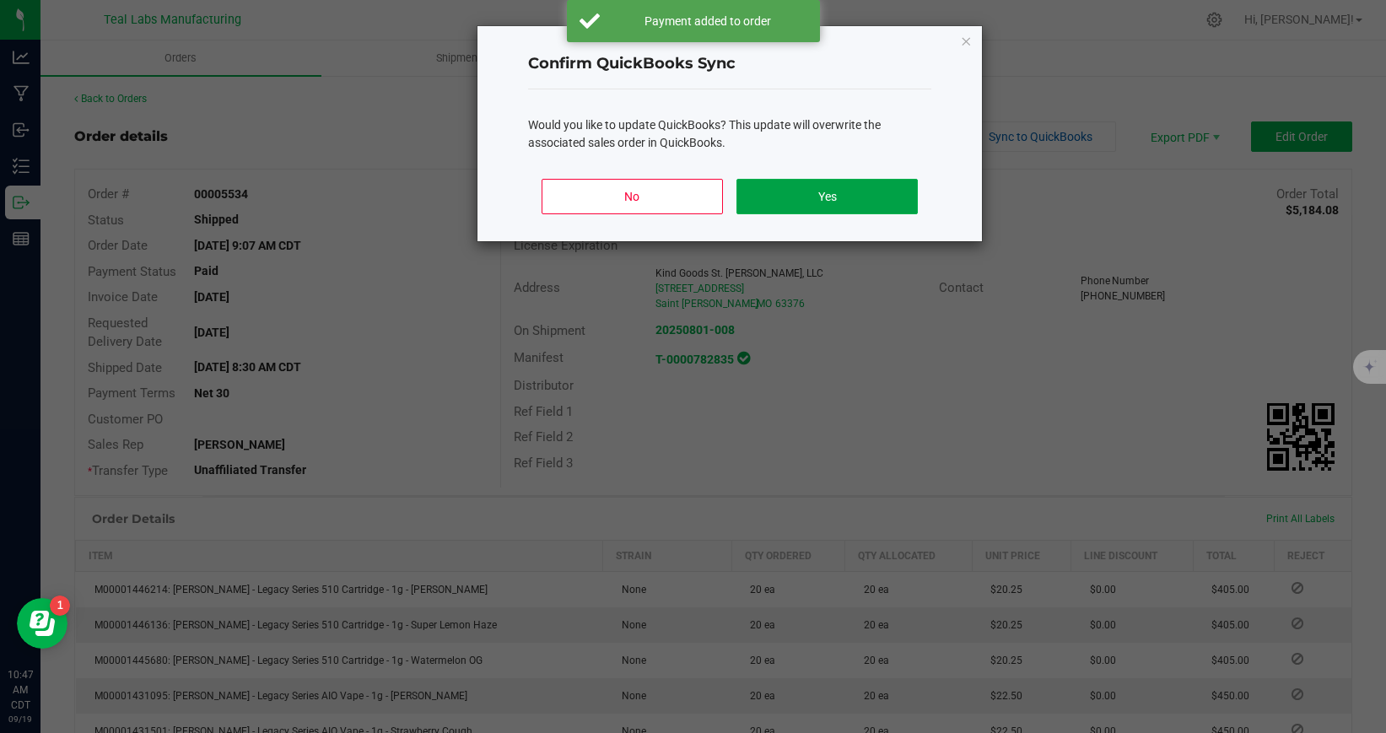
click at [880, 182] on button "Yes" at bounding box center [826, 196] width 181 height 35
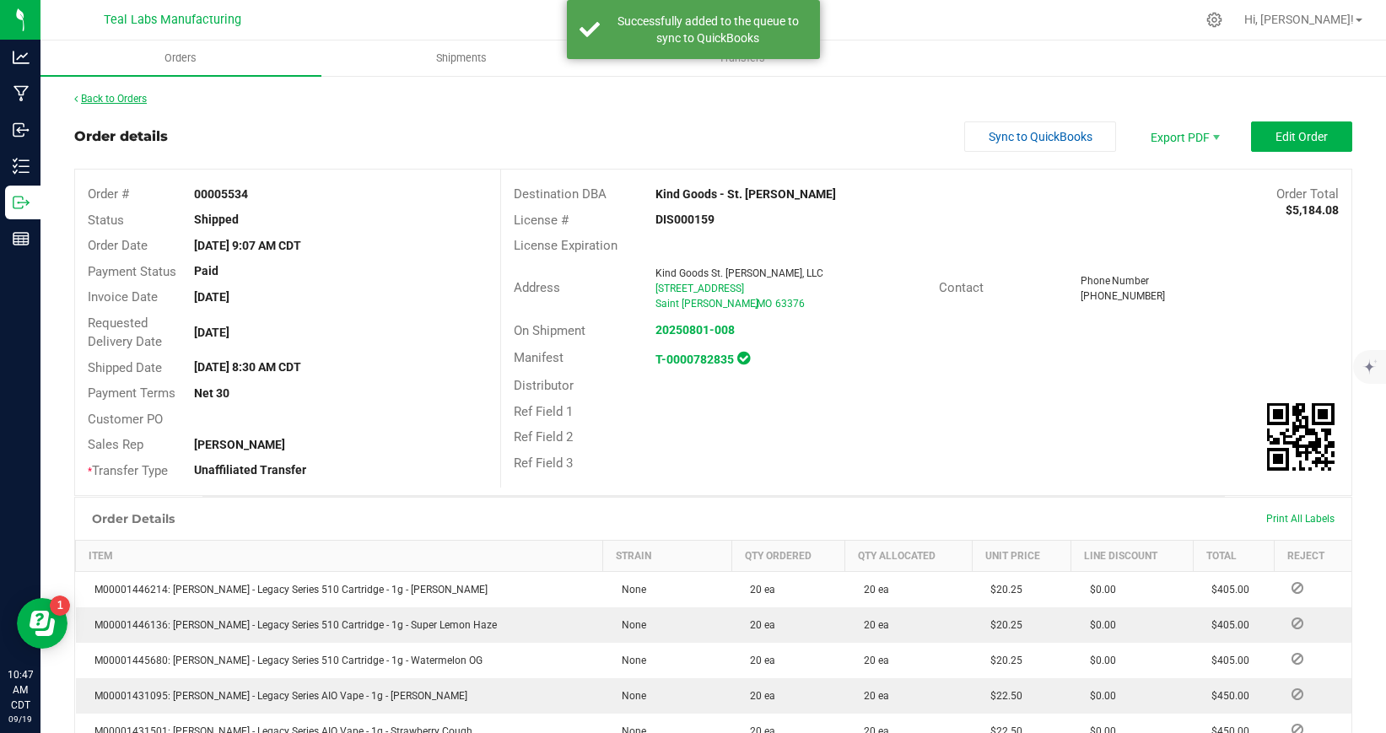
click at [126, 97] on link "Back to Orders" at bounding box center [110, 99] width 73 height 12
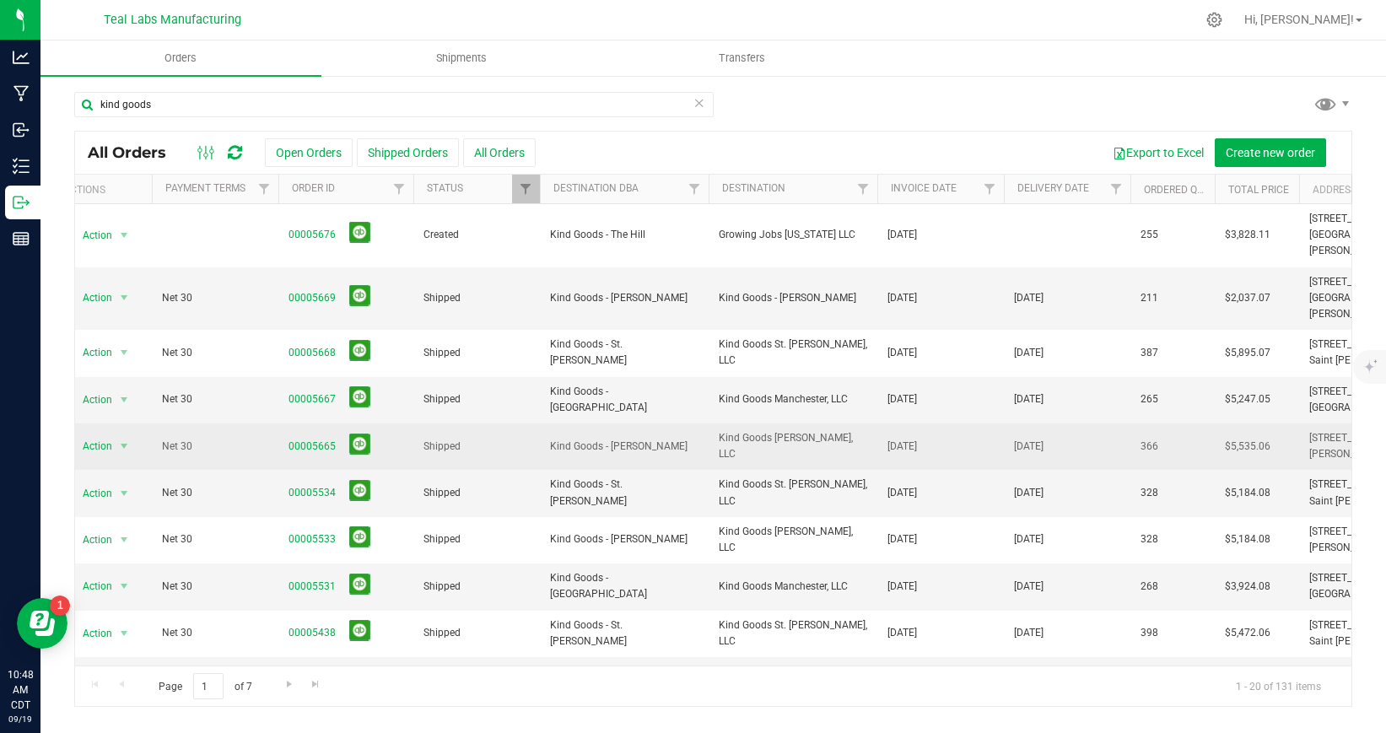
scroll to position [0, 32]
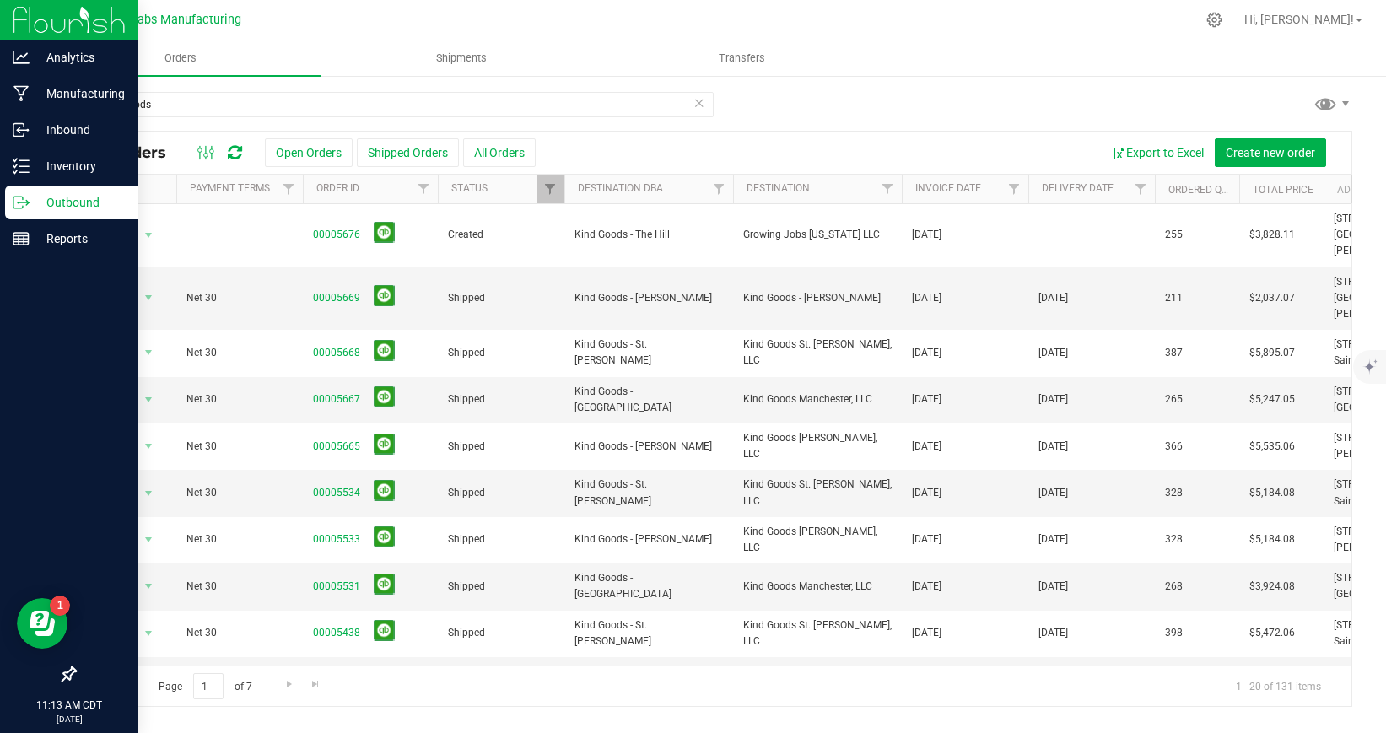
click at [20, 22] on img at bounding box center [69, 20] width 113 height 40
